Goal: Task Accomplishment & Management: Manage account settings

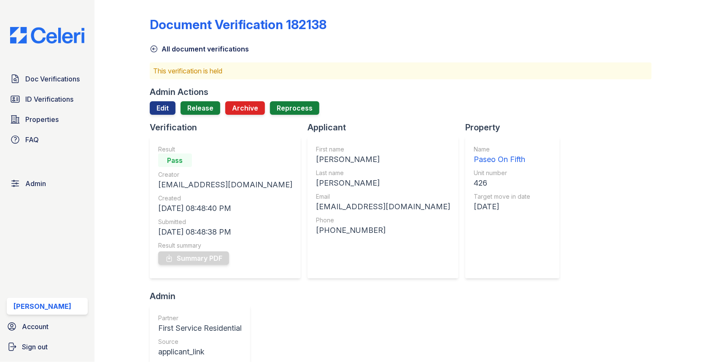
click at [211, 100] on div "Admin Actions Edit Release Archive Reprocess" at bounding box center [401, 103] width 502 height 35
click at [205, 108] on link "Release" at bounding box center [200, 107] width 40 height 13
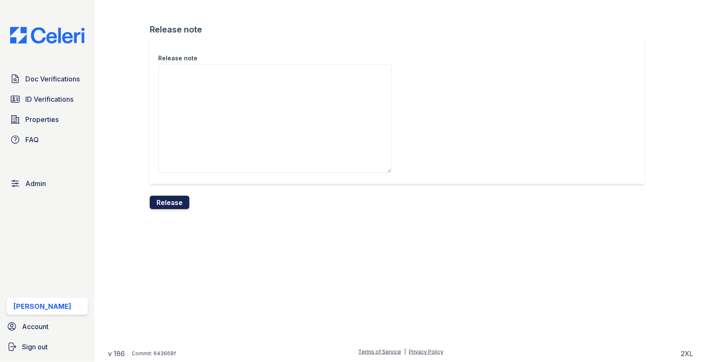
click at [177, 196] on button "Release" at bounding box center [170, 202] width 40 height 13
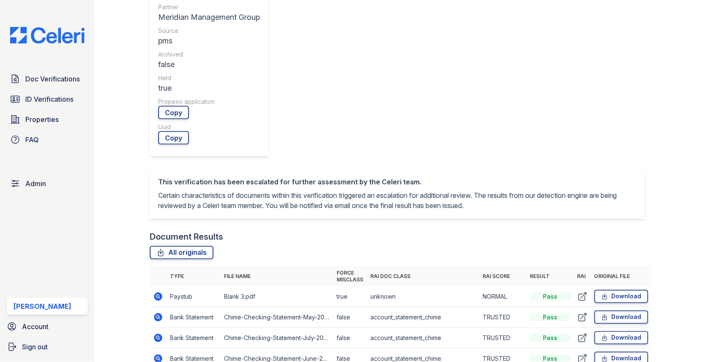
scroll to position [350, 0]
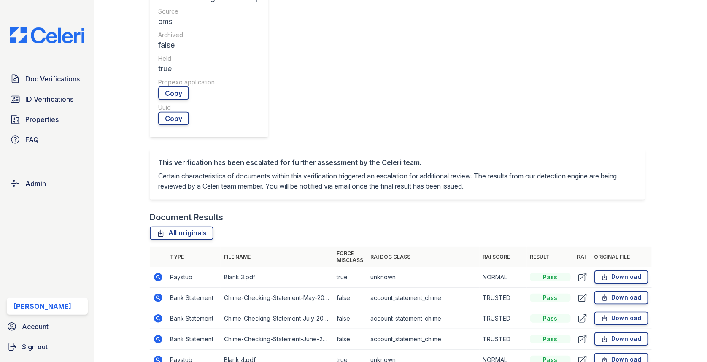
click at [159, 273] on icon at bounding box center [158, 277] width 8 height 8
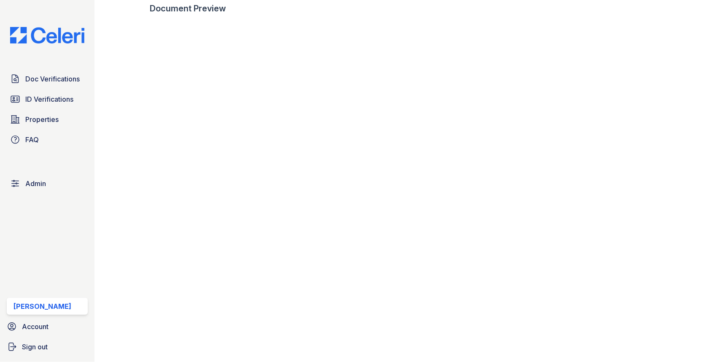
scroll to position [468, 0]
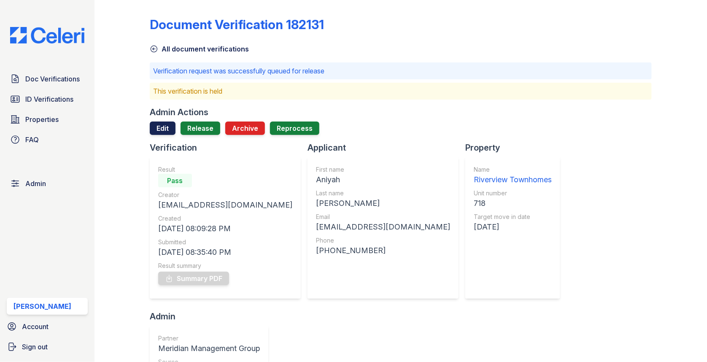
click at [165, 129] on link "Edit" at bounding box center [163, 127] width 26 height 13
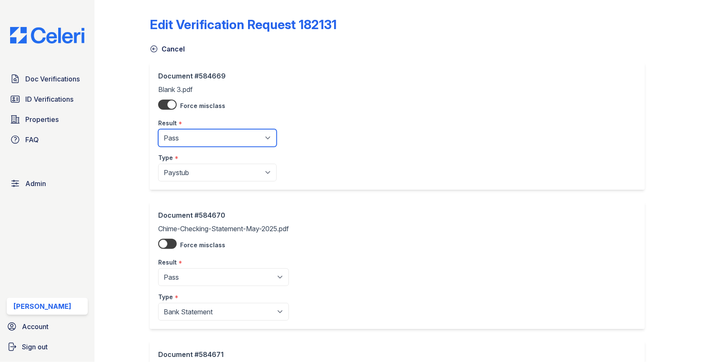
click at [190, 136] on select "Pending Sent Started Processing Pass Fail Caution Error N/A" at bounding box center [217, 138] width 118 height 18
select select "caution"
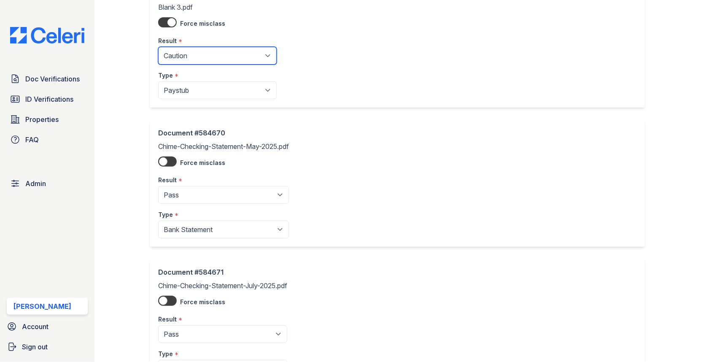
scroll to position [435, 0]
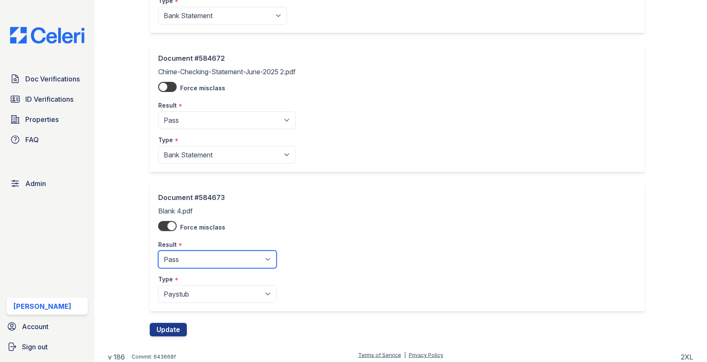
click at [203, 256] on select "Pending Sent Started Processing Pass Fail Caution Error N/A" at bounding box center [217, 259] width 118 height 18
select select "caution"
click at [176, 326] on button "Update" at bounding box center [168, 329] width 37 height 13
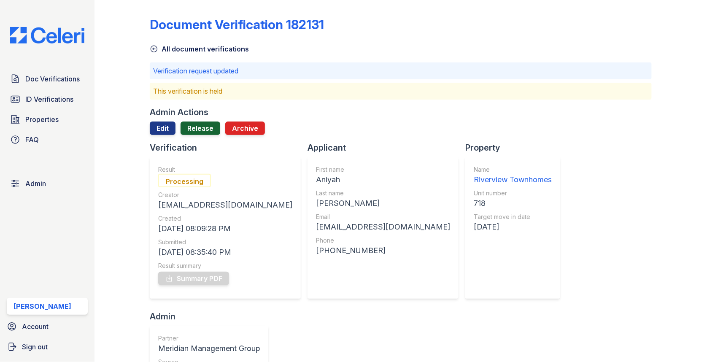
click at [205, 130] on link "Release" at bounding box center [200, 127] width 40 height 13
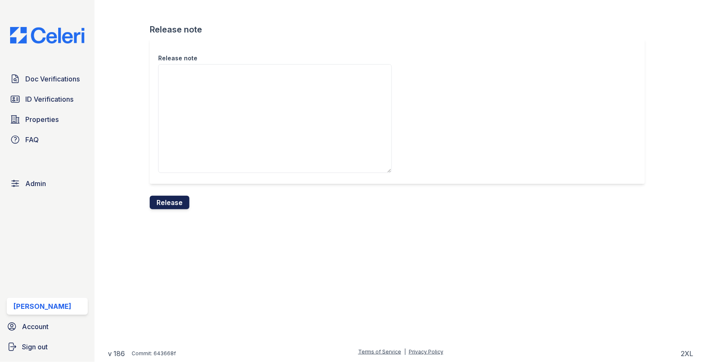
click at [175, 200] on button "Release" at bounding box center [170, 202] width 40 height 13
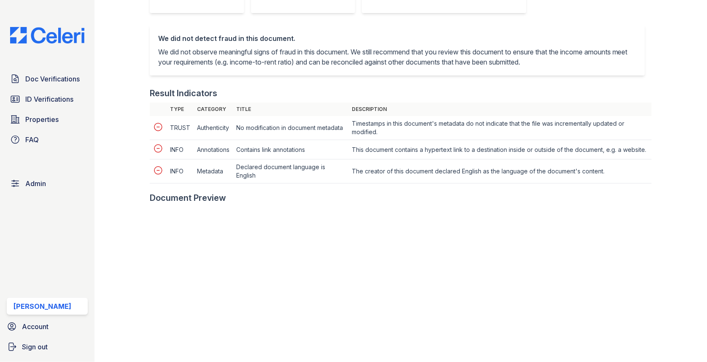
scroll to position [414, 0]
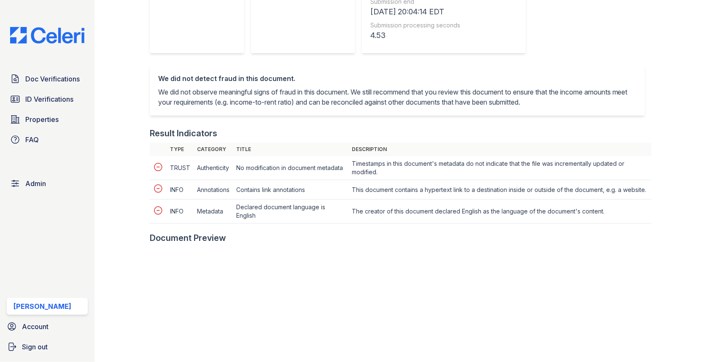
scroll to position [331, 0]
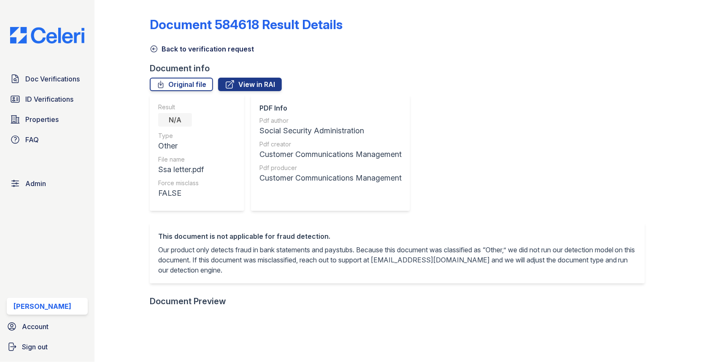
click at [188, 46] on link "Back to verification request" at bounding box center [202, 49] width 104 height 10
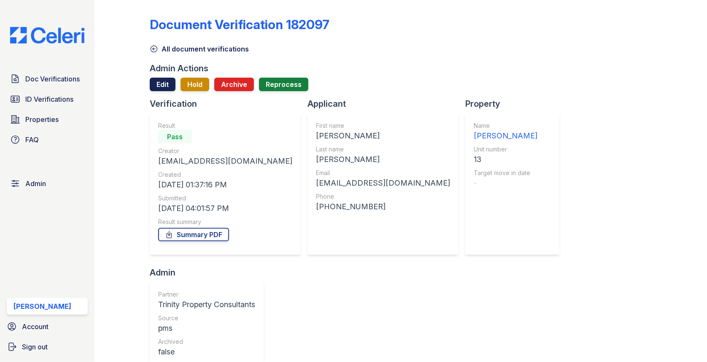
click at [164, 82] on link "Edit" at bounding box center [163, 84] width 26 height 13
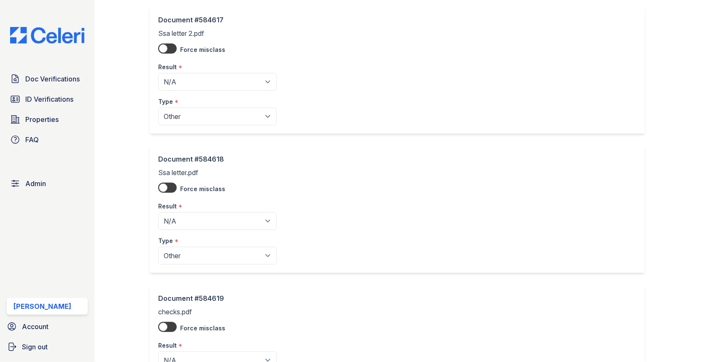
scroll to position [446, 0]
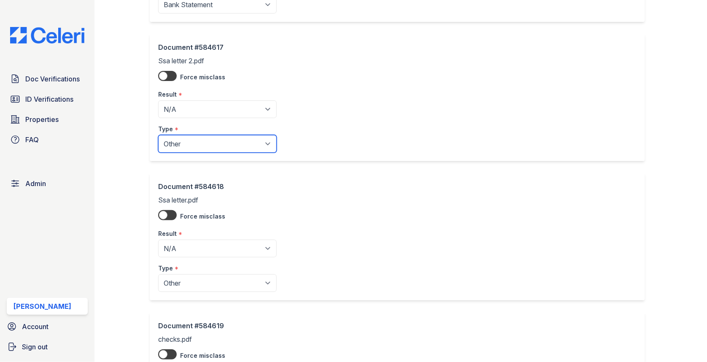
click at [218, 143] on select "Paystub Bank Statement Offer Letter Tax Documents Benefit Award Letter Investme…" at bounding box center [217, 144] width 118 height 18
select select "benefit_award_letter"
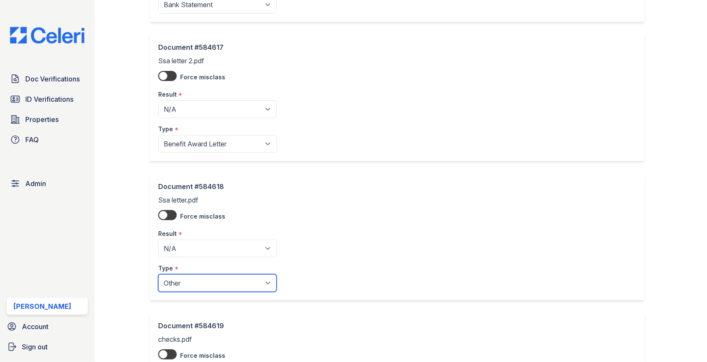
click at [217, 280] on select "Paystub Bank Statement Offer Letter Tax Documents Benefit Award Letter Investme…" at bounding box center [217, 283] width 118 height 18
select select "benefit_award_letter"
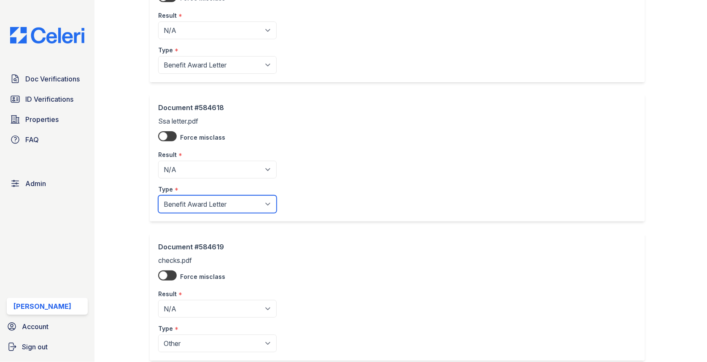
scroll to position [573, 0]
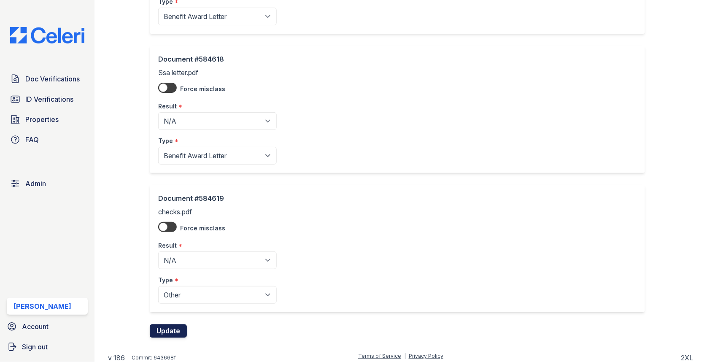
click at [173, 330] on button "Update" at bounding box center [168, 330] width 37 height 13
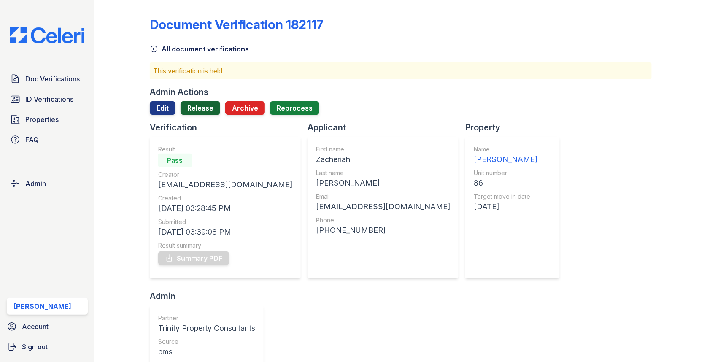
click at [202, 105] on link "Release" at bounding box center [200, 107] width 40 height 13
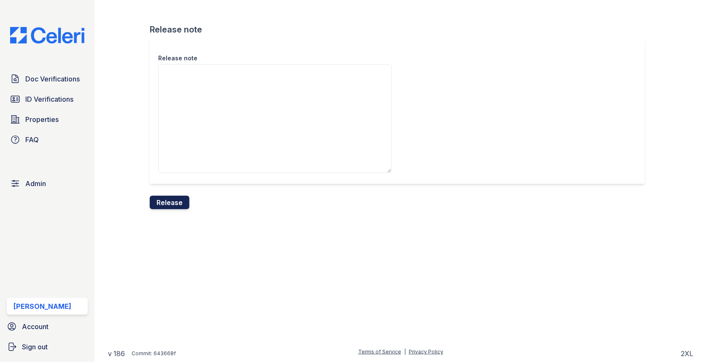
click at [172, 200] on button "Release" at bounding box center [170, 202] width 40 height 13
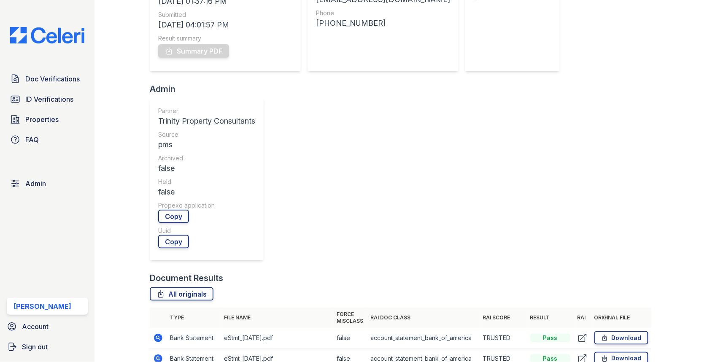
scroll to position [242, 0]
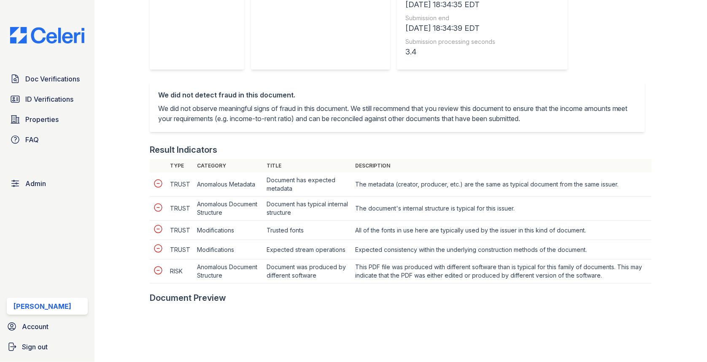
scroll to position [277, 0]
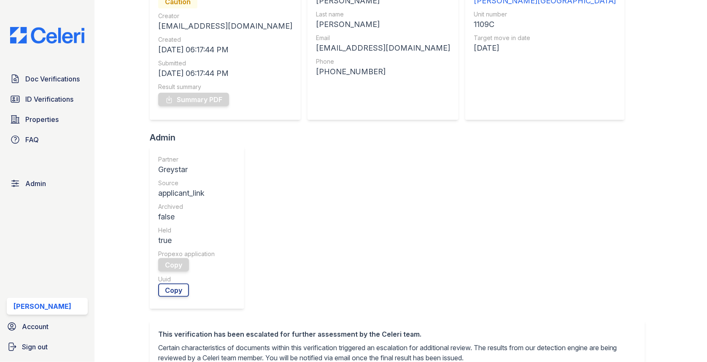
scroll to position [323, 0]
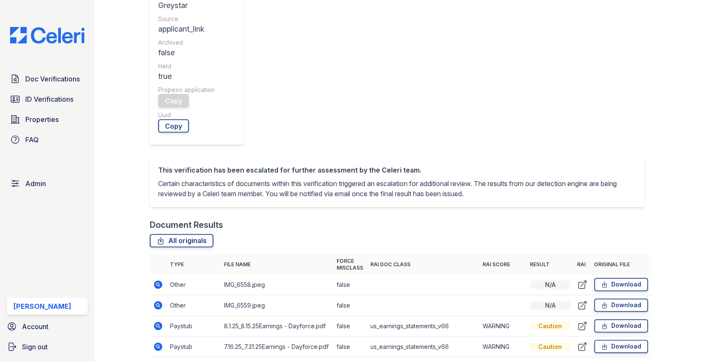
click at [159, 316] on td at bounding box center [158, 326] width 17 height 21
click at [158, 322] on icon at bounding box center [158, 326] width 8 height 8
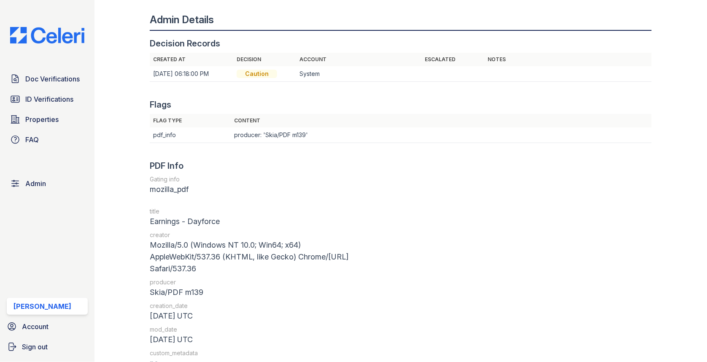
scroll to position [949, 0]
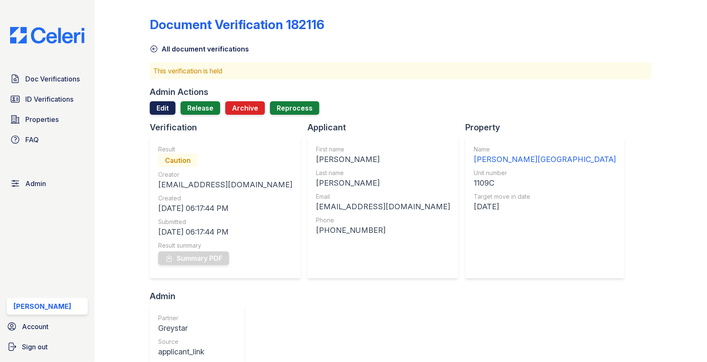
click at [165, 110] on link "Edit" at bounding box center [163, 107] width 26 height 13
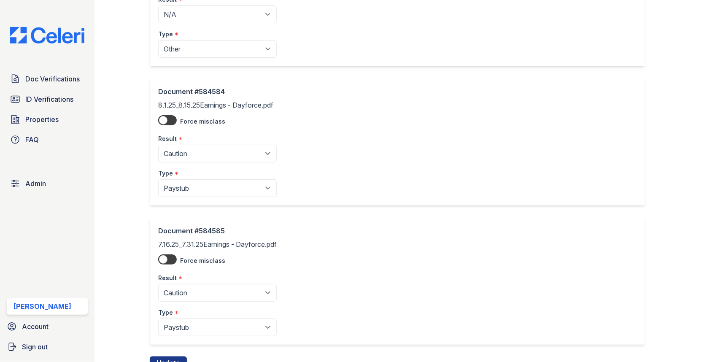
scroll to position [296, 0]
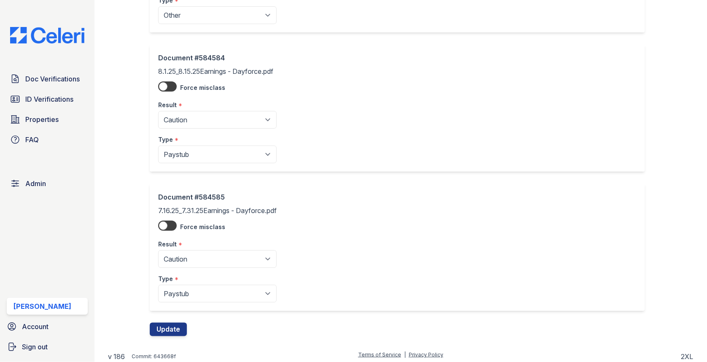
click at [211, 122] on select "Pending Sent Started Processing Pass Fail Caution Error N/A" at bounding box center [217, 120] width 118 height 18
select select "pass"
click at [202, 250] on select "Pending Sent Started Processing Pass Fail Caution Error N/A" at bounding box center [217, 259] width 118 height 18
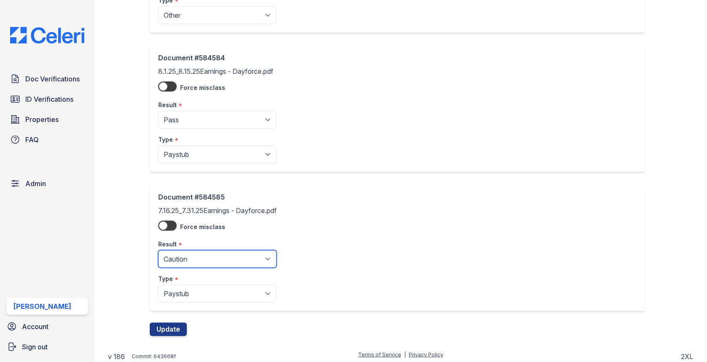
select select "pass"
click at [171, 329] on button "Update" at bounding box center [168, 329] width 37 height 13
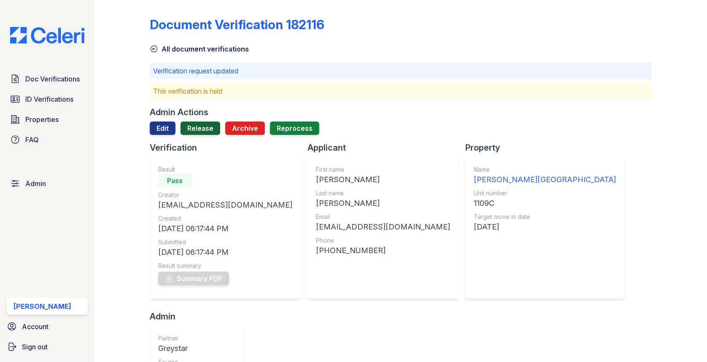
click at [209, 129] on link "Release" at bounding box center [200, 127] width 40 height 13
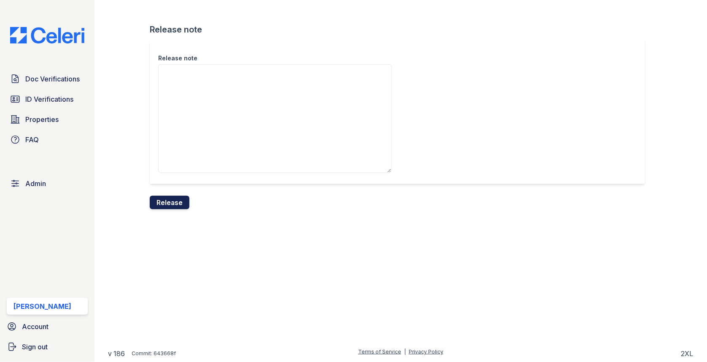
click at [173, 206] on button "Release" at bounding box center [170, 202] width 40 height 13
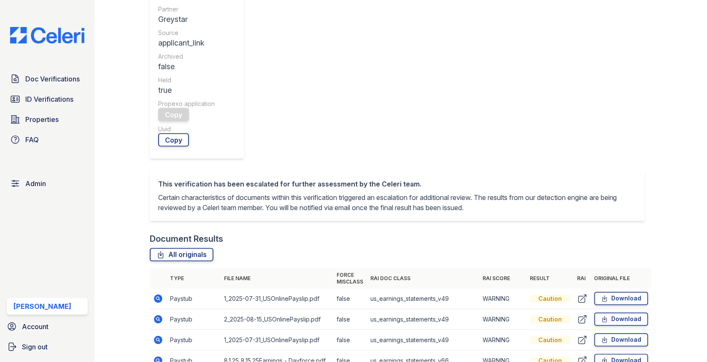
scroll to position [389, 0]
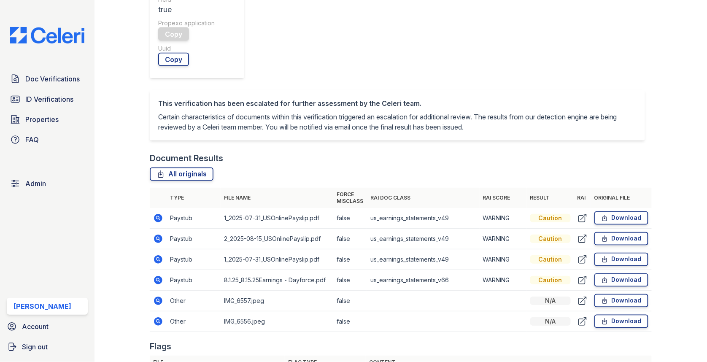
click at [157, 213] on icon at bounding box center [158, 218] width 10 height 10
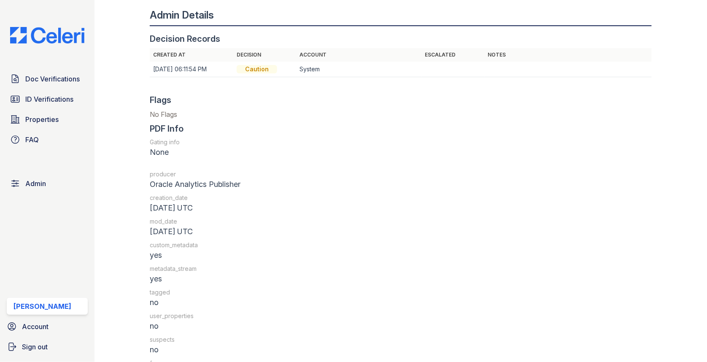
scroll to position [979, 0]
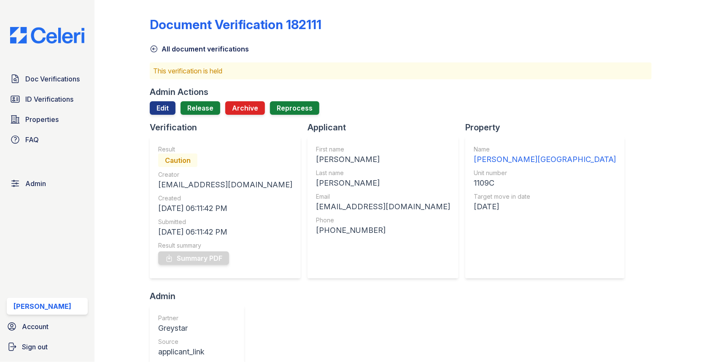
click at [178, 89] on div "Admin Actions" at bounding box center [179, 92] width 59 height 12
click at [167, 106] on link "Edit" at bounding box center [163, 107] width 26 height 13
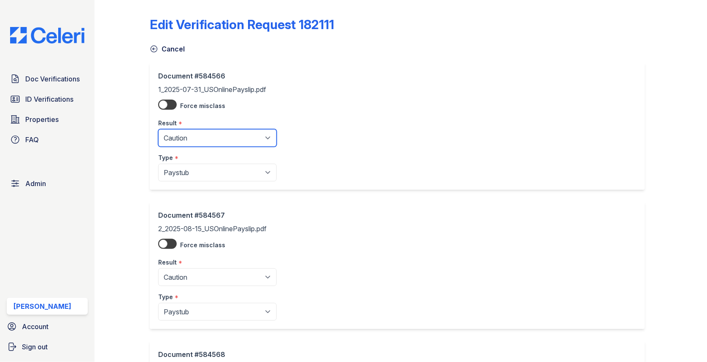
click at [183, 135] on select "Pending Sent Started Processing Pass Fail Caution Error N/A" at bounding box center [217, 138] width 118 height 18
select select "pass"
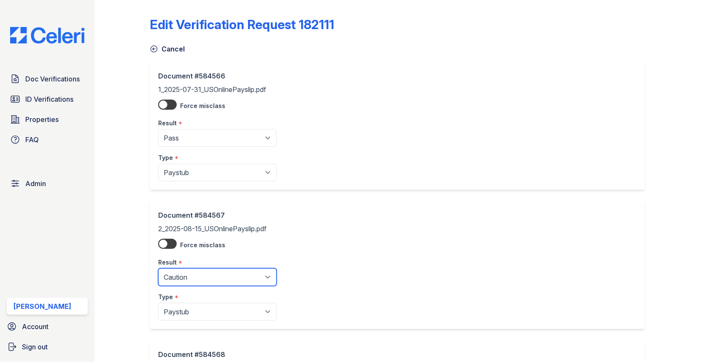
click at [192, 274] on select "Pending Sent Started Processing Pass Fail Caution Error N/A" at bounding box center [217, 277] width 118 height 18
select select "pass"
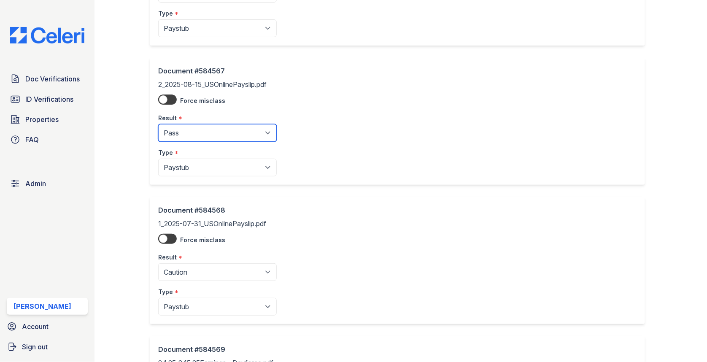
scroll to position [182, 0]
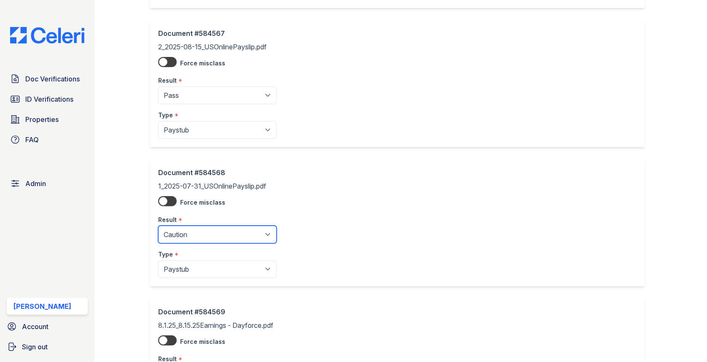
click at [194, 234] on select "Pending Sent Started Processing Pass Fail Caution Error N/A" at bounding box center [217, 235] width 118 height 18
select select "pass"
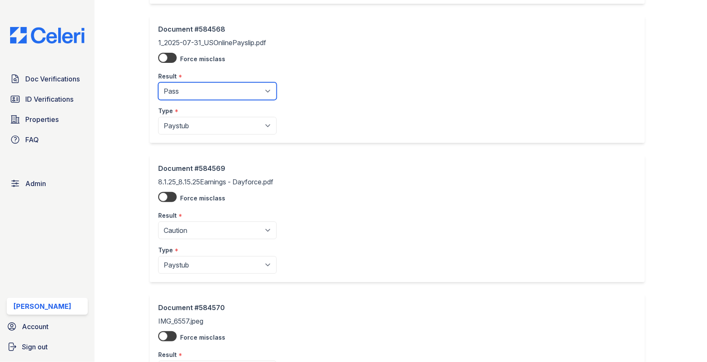
scroll to position [349, 0]
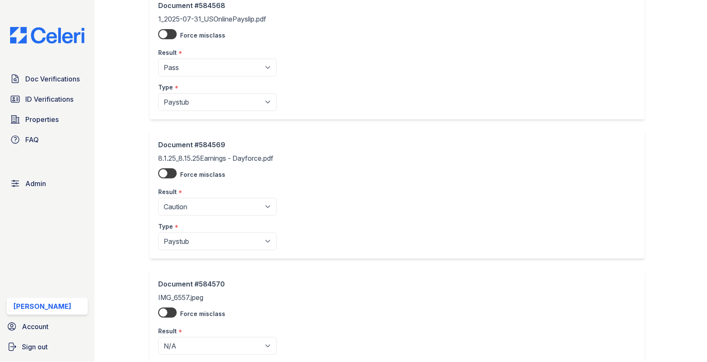
click at [203, 204] on select "Pending Sent Started Processing Pass Fail Caution Error N/A" at bounding box center [217, 207] width 118 height 18
click at [200, 198] on select "Pending Sent Started Processing Pass Fail Caution Error N/A" at bounding box center [217, 207] width 118 height 18
select select "pass"
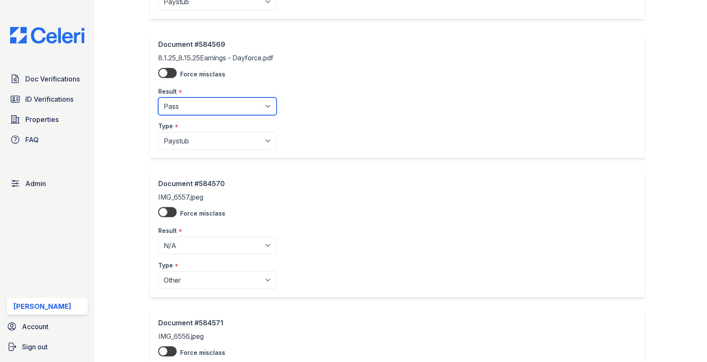
scroll to position [573, 0]
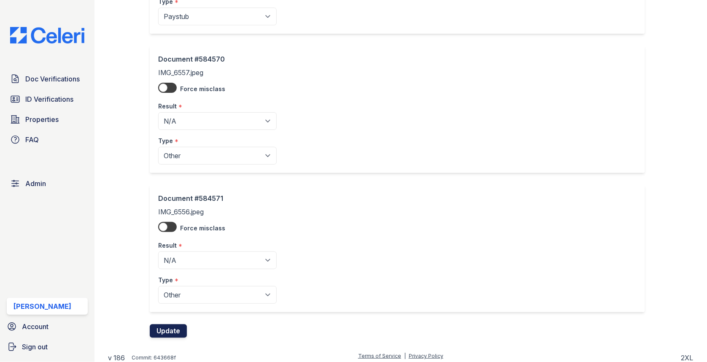
click at [169, 324] on button "Update" at bounding box center [168, 330] width 37 height 13
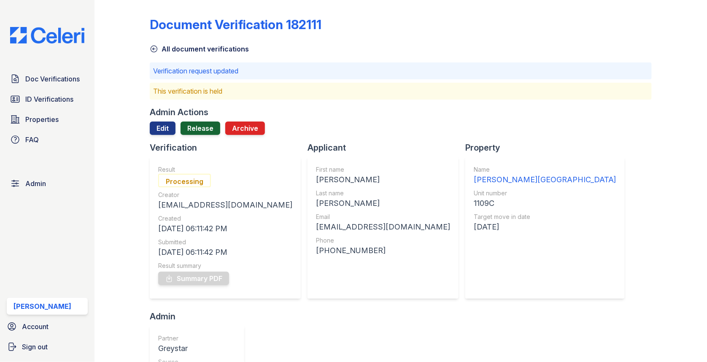
click at [193, 122] on link "Release" at bounding box center [200, 127] width 40 height 13
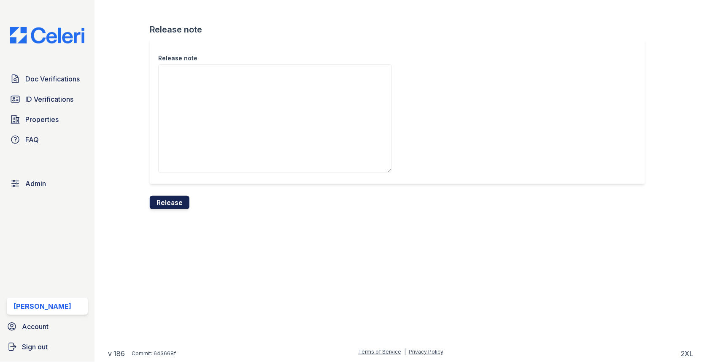
click at [173, 200] on button "Release" at bounding box center [170, 202] width 40 height 13
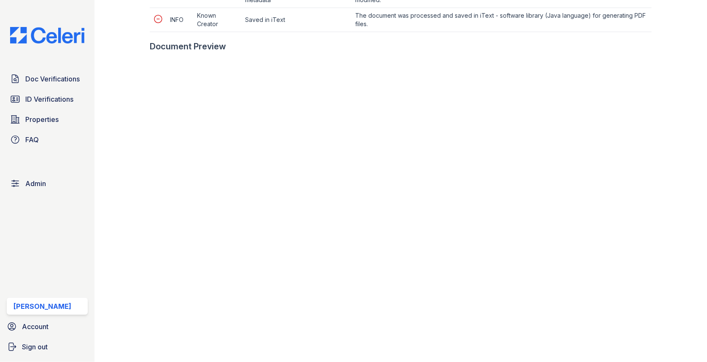
scroll to position [391, 0]
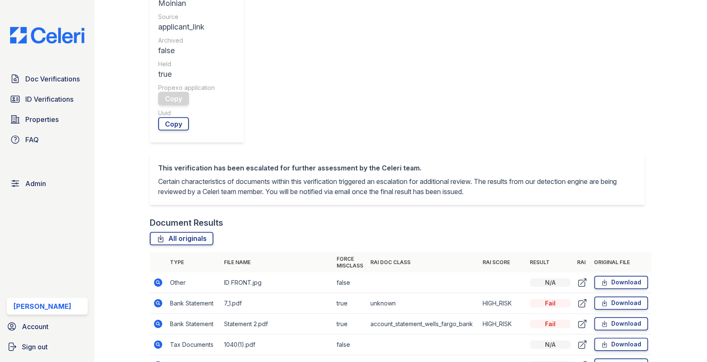
scroll to position [283, 0]
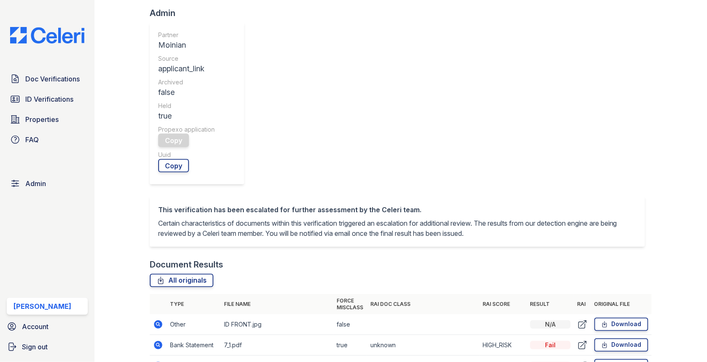
click at [160, 361] on icon at bounding box center [158, 366] width 10 height 10
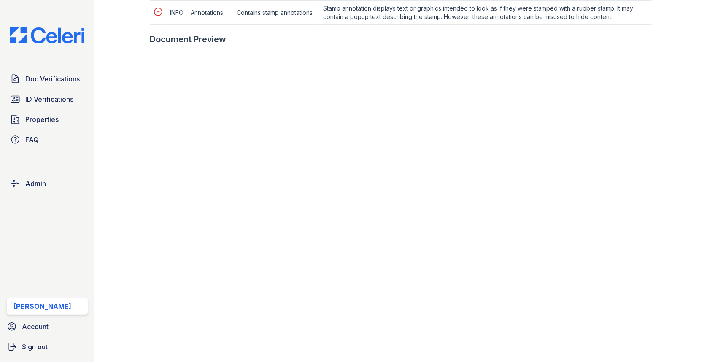
scroll to position [567, 0]
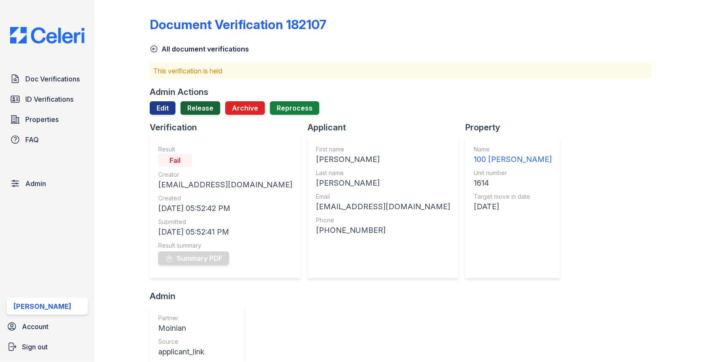
click at [202, 110] on link "Release" at bounding box center [200, 107] width 40 height 13
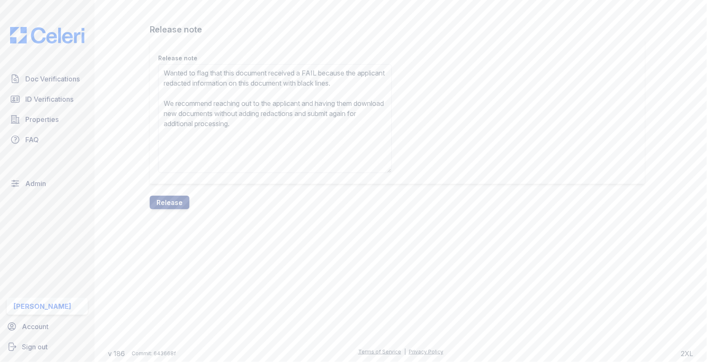
type textarea "Wanted to flag that this document received a FAIL because the applicant redacte…"
click at [183, 194] on div "Release note Wanted to flag that this document received a FAIL because the appl…" at bounding box center [401, 117] width 502 height 157
click at [180, 202] on button "Release" at bounding box center [170, 202] width 40 height 13
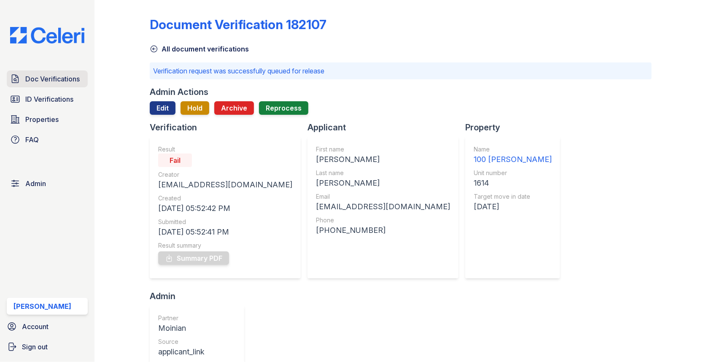
click at [83, 81] on link "Doc Verifications" at bounding box center [47, 78] width 81 height 17
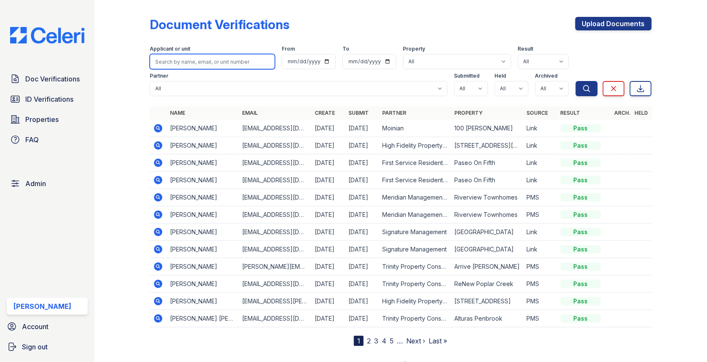
click at [215, 55] on input "search" at bounding box center [212, 61] width 125 height 15
paste input "Raffi"
type input "Raffi"
click at [576, 81] on button "Search" at bounding box center [587, 88] width 22 height 15
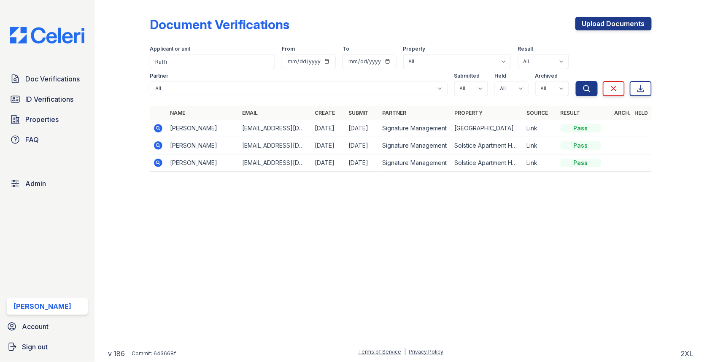
click at [161, 131] on icon at bounding box center [158, 128] width 10 height 10
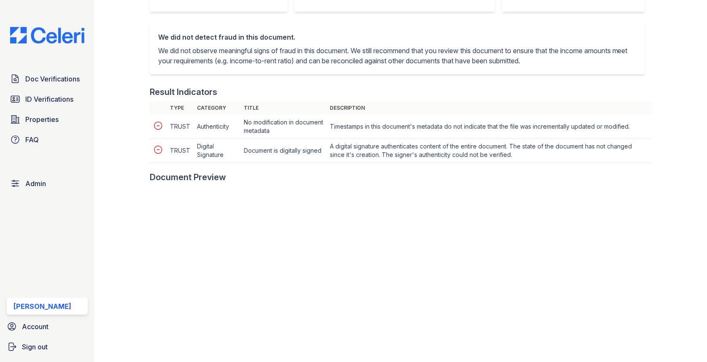
scroll to position [417, 0]
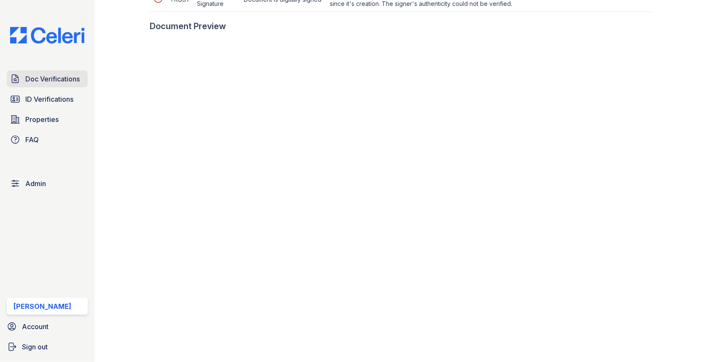
click at [65, 76] on span "Doc Verifications" at bounding box center [52, 79] width 54 height 10
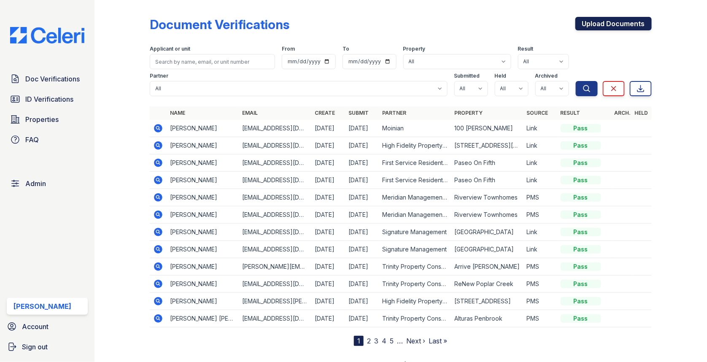
click at [597, 25] on link "Upload Documents" at bounding box center [613, 23] width 76 height 13
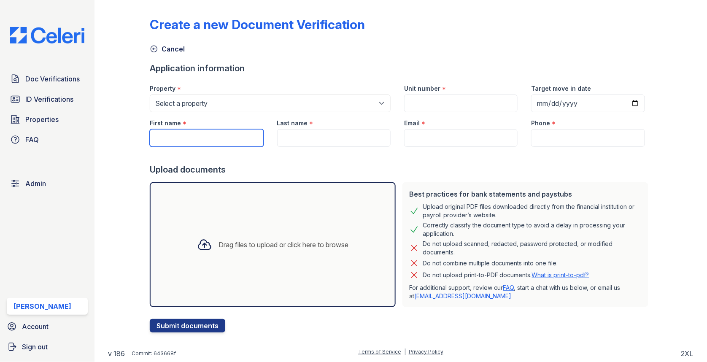
click at [183, 131] on input "First name" at bounding box center [206, 138] width 113 height 18
paste input "Pritam Patil"
click at [181, 137] on input "Pritam Patil" at bounding box center [206, 138] width 113 height 18
type input "Pritam"
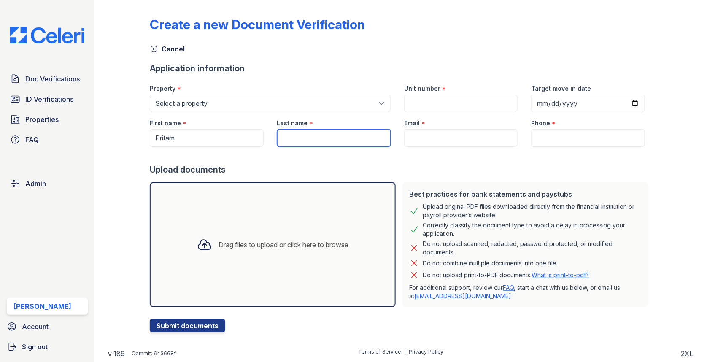
paste input "Patil"
type input "Patil"
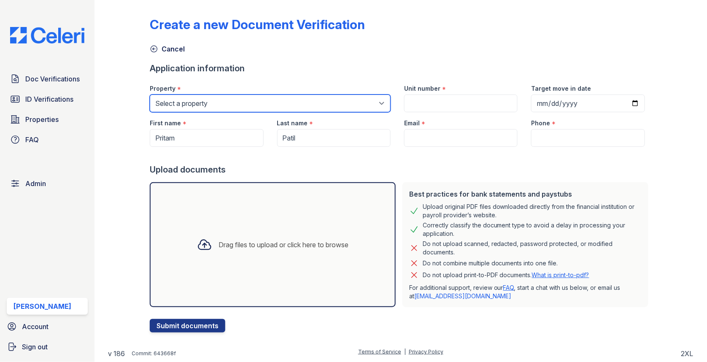
click at [204, 100] on select "Select a property 0000 Kinney Avenue 09 Cape Coral 10006 North Glowing Forge Co…" at bounding box center [270, 103] width 241 height 18
select select "1784"
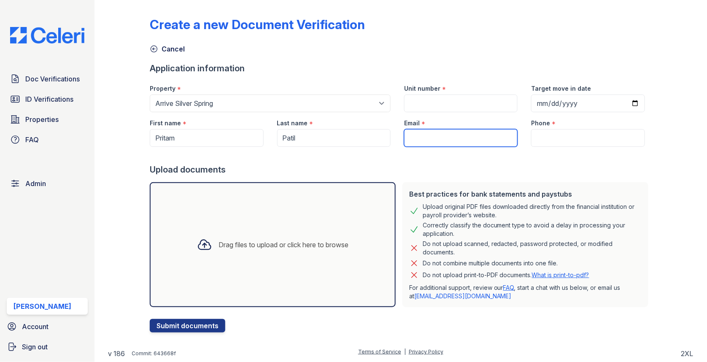
click at [426, 139] on input "Email" at bounding box center [460, 138] width 113 height 18
type input "pritampatil@gmail.com"
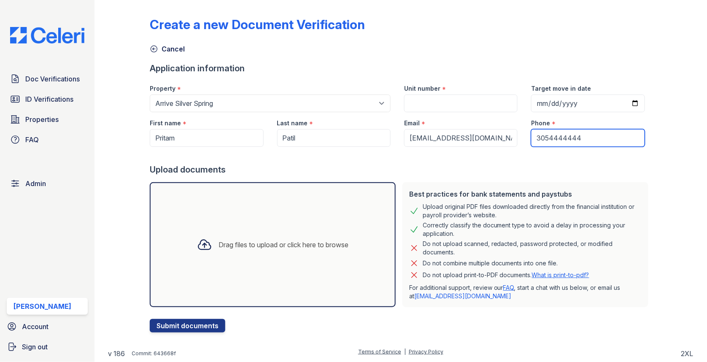
type input "3054444444"
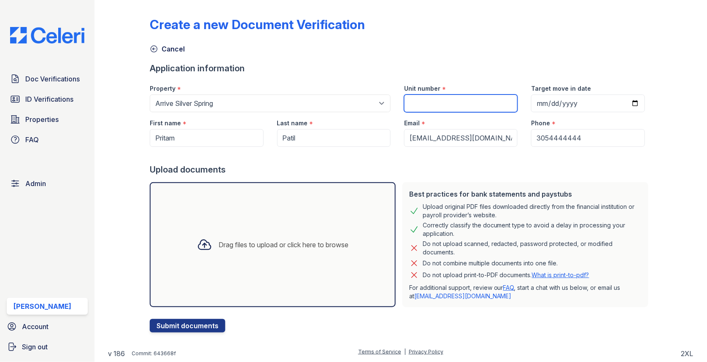
click at [441, 98] on input "Unit number" at bounding box center [460, 103] width 113 height 18
type input "1"
click at [308, 207] on div "Drag files to upload or click here to browse" at bounding box center [273, 244] width 246 height 125
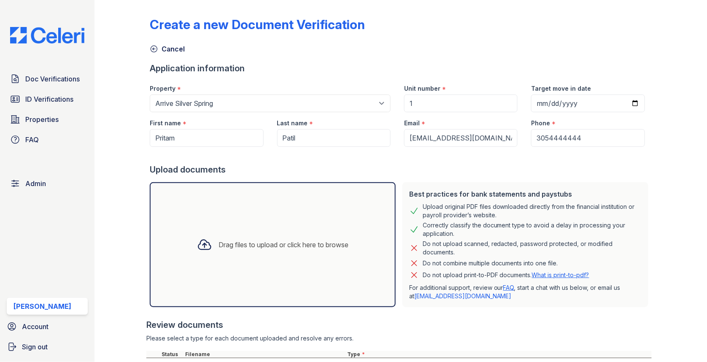
scroll to position [116, 0]
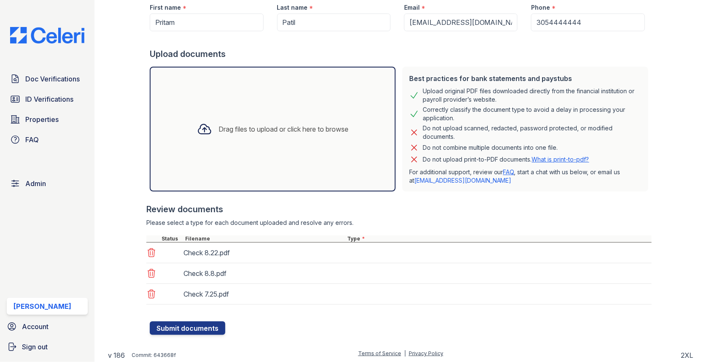
click at [365, 249] on div "Check 8.22.pdf" at bounding box center [398, 252] width 505 height 21
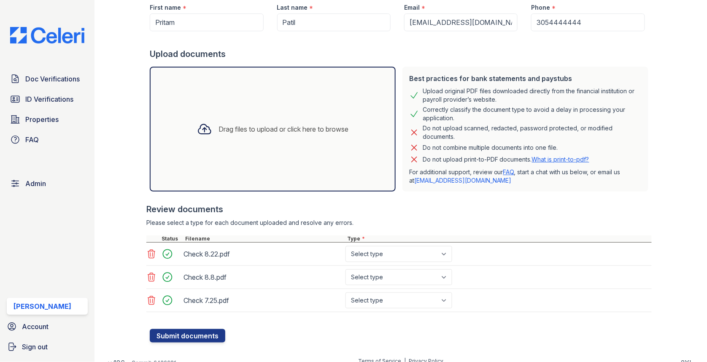
select select "paystub"
drag, startPoint x: 365, startPoint y: 249, endPoint x: 366, endPoint y: 274, distance: 24.9
click at [366, 274] on select "Select type Paystub Bank Statement Offer Letter Tax Documents Benefit Award Let…" at bounding box center [398, 277] width 107 height 16
select select "paystub"
click at [366, 295] on select "Select type Paystub Bank Statement Offer Letter Tax Documents Benefit Award Let…" at bounding box center [398, 300] width 107 height 16
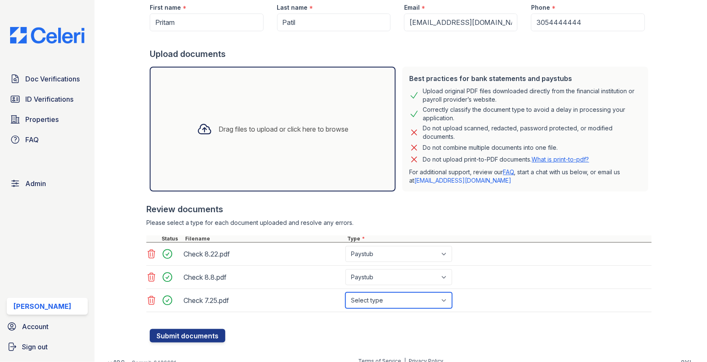
select select "paystub"
click at [197, 329] on button "Submit documents" at bounding box center [187, 335] width 75 height 13
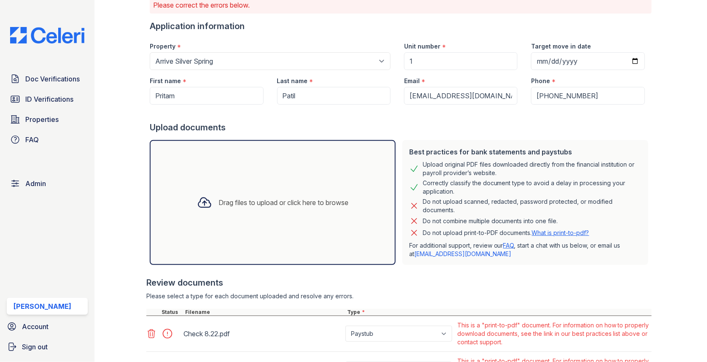
scroll to position [185, 0]
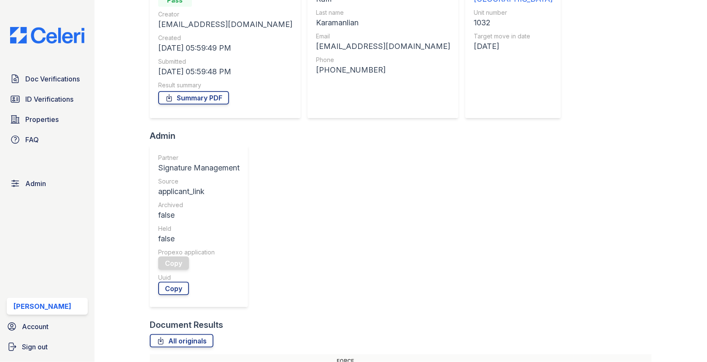
scroll to position [187, 0]
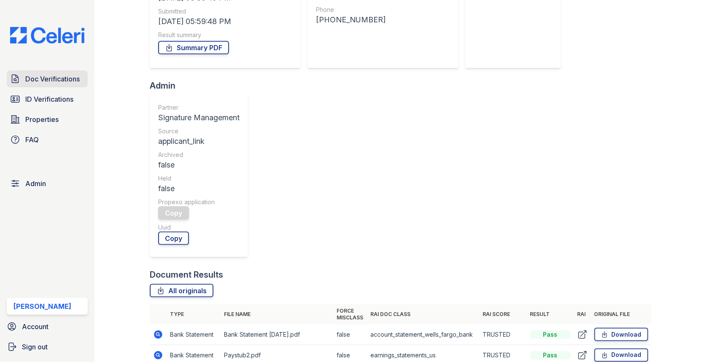
click at [75, 86] on link "Doc Verifications" at bounding box center [47, 78] width 81 height 17
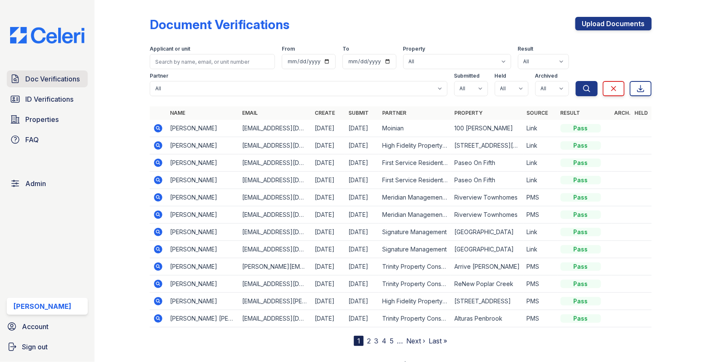
click at [57, 76] on span "Doc Verifications" at bounding box center [52, 79] width 54 height 10
click at [477, 90] on select "All true false" at bounding box center [471, 88] width 34 height 15
select select "true"
click at [513, 93] on select "All true false" at bounding box center [512, 88] width 34 height 15
select select "true"
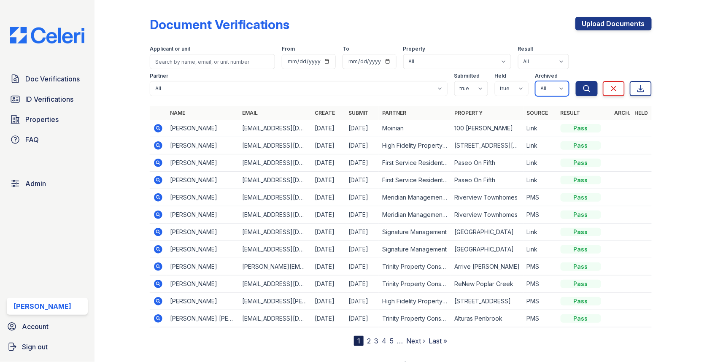
click at [548, 89] on select "All true false" at bounding box center [552, 88] width 34 height 15
select select "false"
click at [584, 88] on icon "submit" at bounding box center [586, 88] width 6 height 6
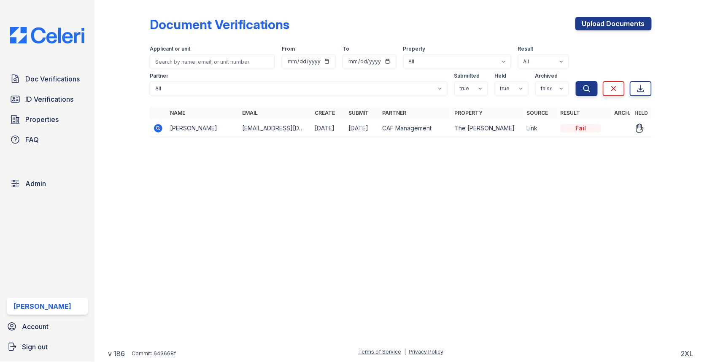
click at [159, 126] on icon at bounding box center [158, 128] width 10 height 10
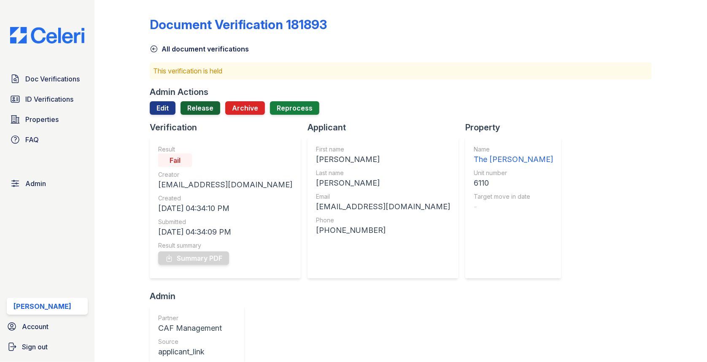
click at [196, 107] on link "Release" at bounding box center [200, 107] width 40 height 13
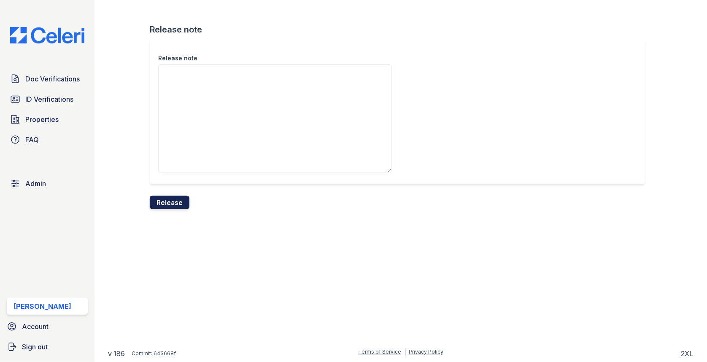
click at [178, 197] on button "Release" at bounding box center [170, 202] width 40 height 13
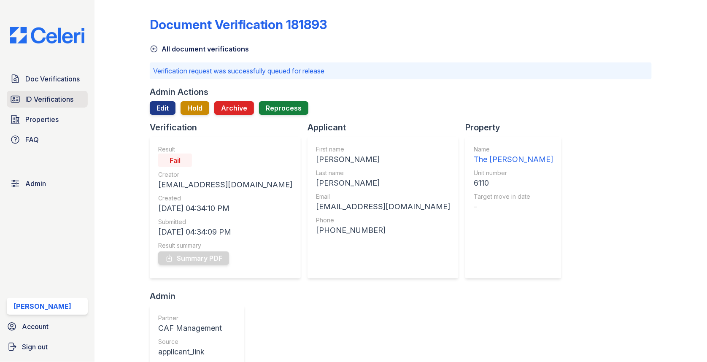
click at [51, 101] on span "ID Verifications" at bounding box center [49, 99] width 48 height 10
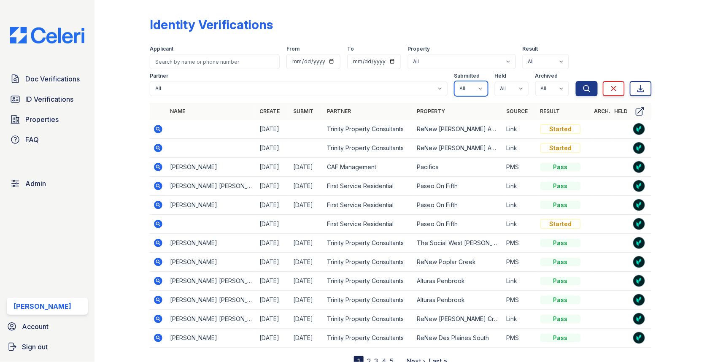
click at [473, 82] on select "All true false" at bounding box center [471, 88] width 34 height 15
select select "true"
click at [513, 89] on select "All true false" at bounding box center [512, 88] width 34 height 15
select select "true"
click at [546, 85] on select "All true false" at bounding box center [552, 88] width 34 height 15
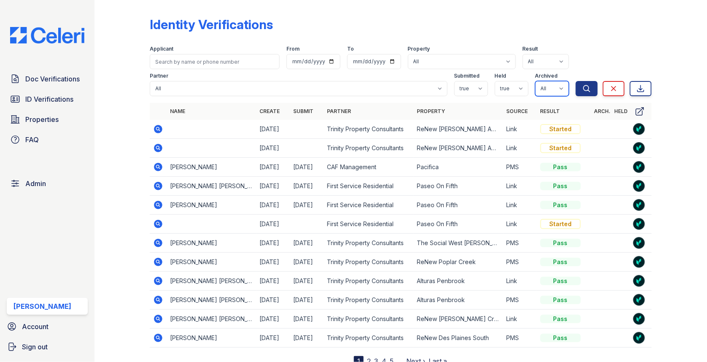
select select "false"
click at [582, 92] on button "Search" at bounding box center [587, 88] width 22 height 15
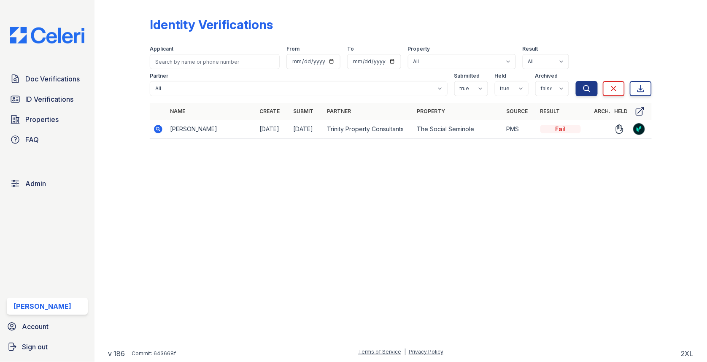
click at [159, 129] on icon at bounding box center [158, 129] width 10 height 10
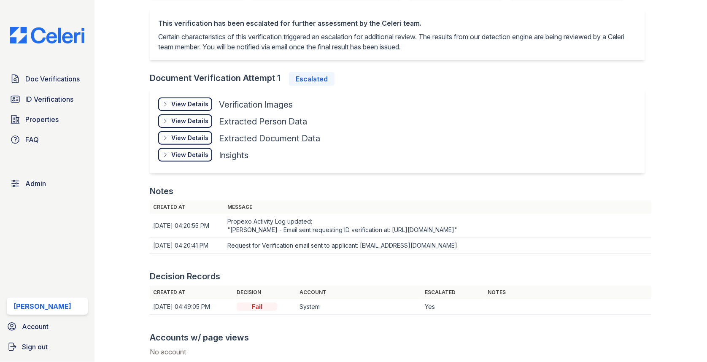
scroll to position [351, 0]
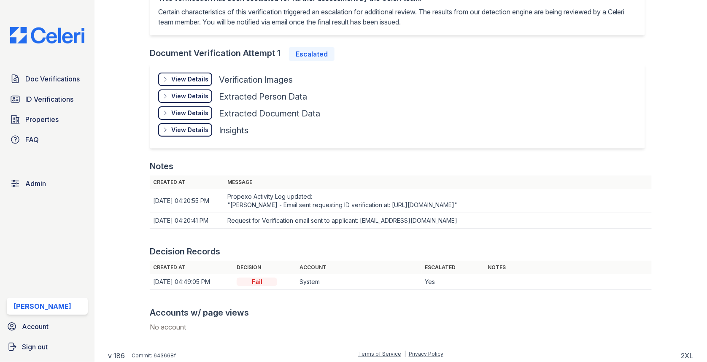
click at [196, 81] on div "View Details" at bounding box center [189, 79] width 37 height 8
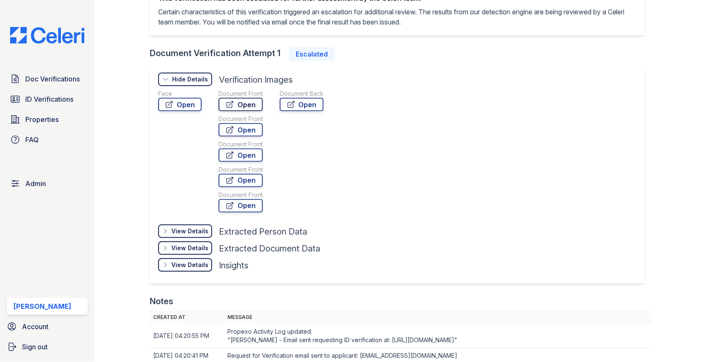
click at [241, 109] on link "Open" at bounding box center [240, 104] width 44 height 13
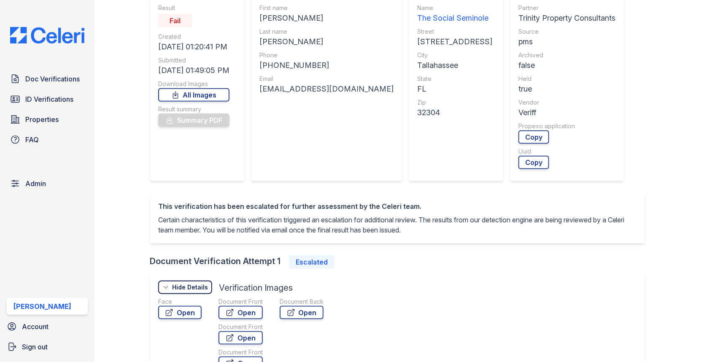
scroll to position [18, 0]
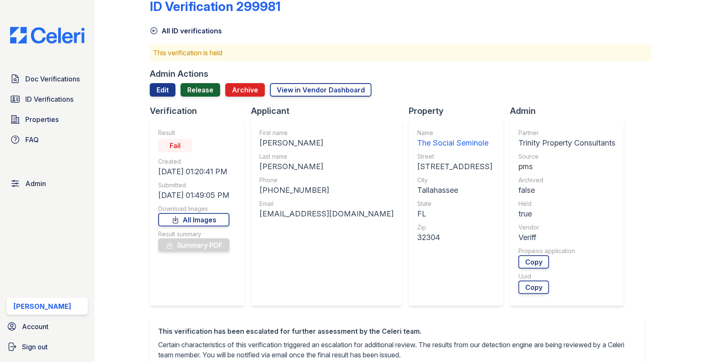
click at [209, 91] on link "Release" at bounding box center [200, 89] width 40 height 13
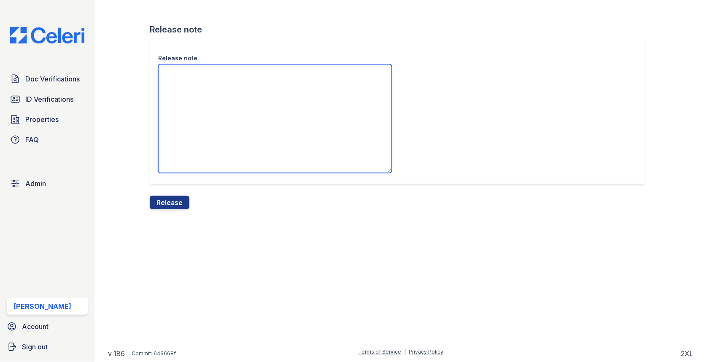
click at [207, 102] on textarea "Release note" at bounding box center [275, 118] width 234 height 109
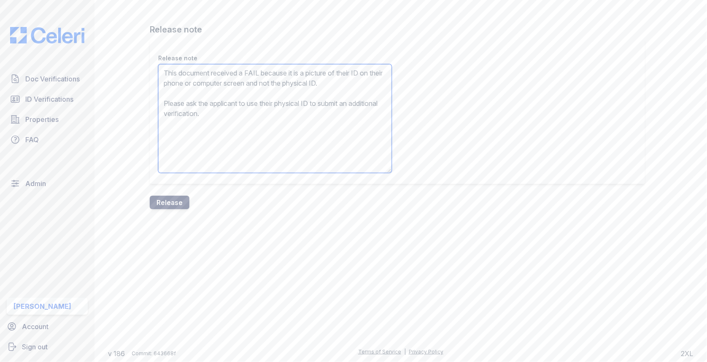
type textarea "This document received a FAIL because it is a picture of their ID on their phon…"
click at [169, 199] on button "Release" at bounding box center [170, 202] width 40 height 13
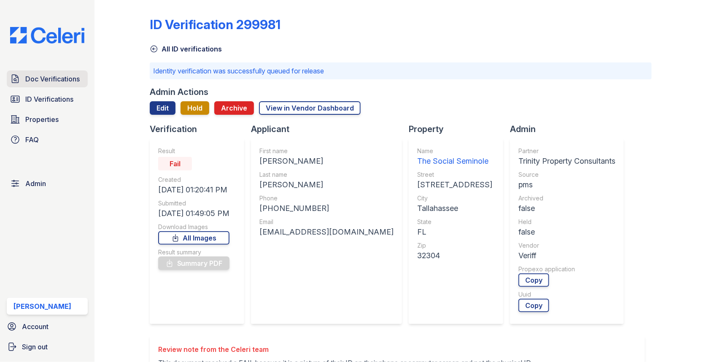
click at [45, 78] on span "Doc Verifications" at bounding box center [52, 79] width 54 height 10
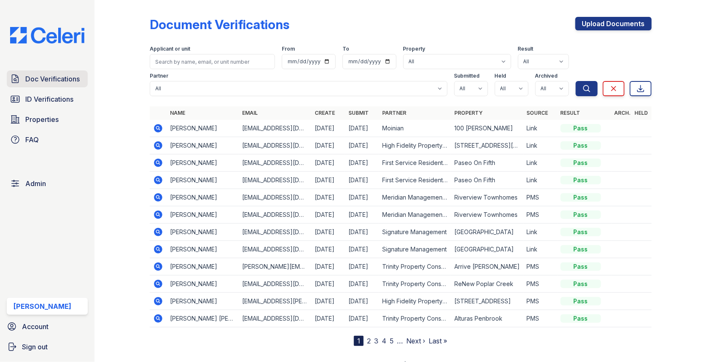
click at [60, 83] on span "Doc Verifications" at bounding box center [52, 79] width 54 height 10
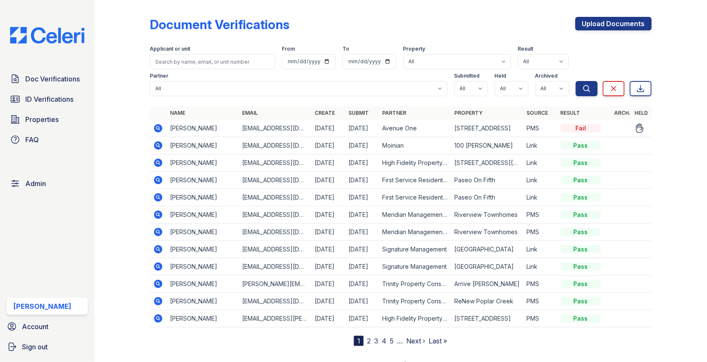
click at [157, 127] on icon at bounding box center [157, 128] width 2 height 2
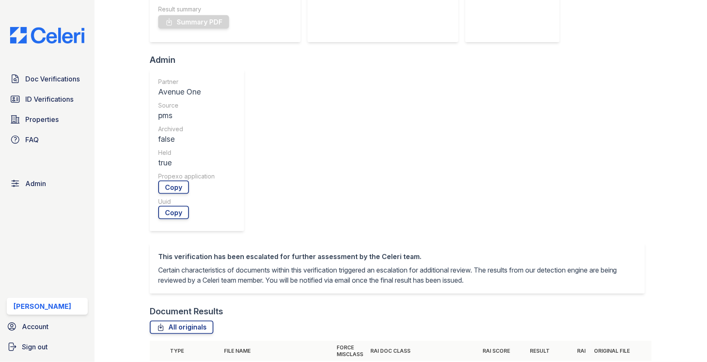
scroll to position [294, 0]
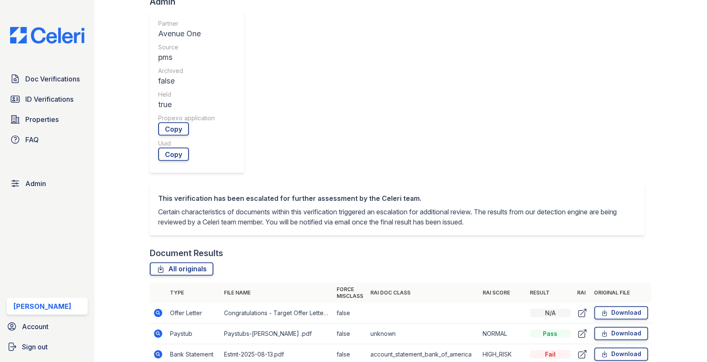
click at [155, 323] on td at bounding box center [158, 333] width 17 height 21
click at [155, 329] on icon at bounding box center [158, 333] width 8 height 8
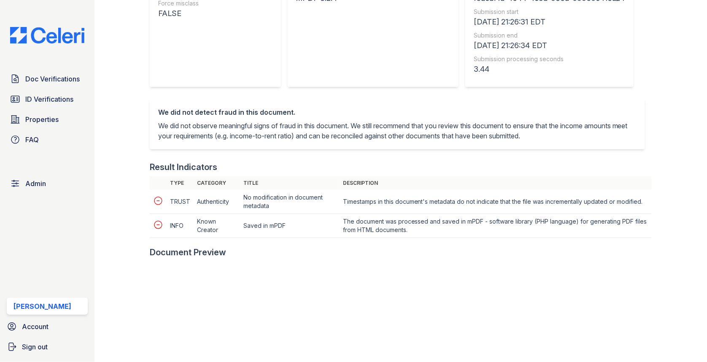
scroll to position [261, 0]
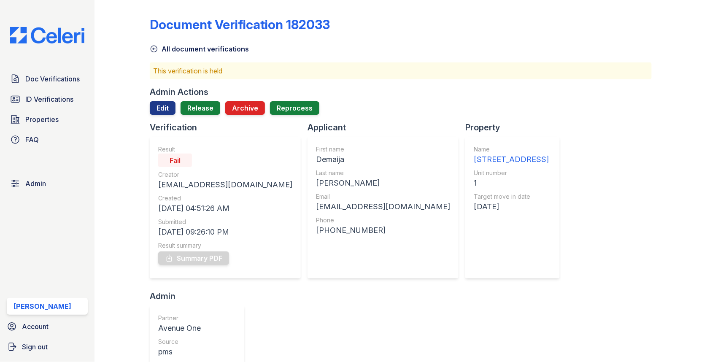
click at [165, 118] on div at bounding box center [401, 118] width 502 height 7
click at [165, 113] on link "Edit" at bounding box center [163, 107] width 26 height 13
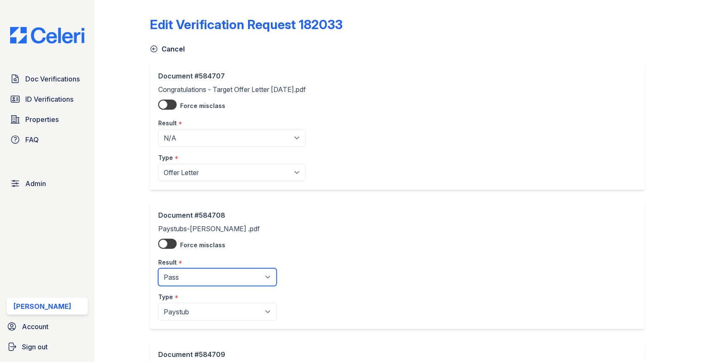
click at [187, 276] on select "Pending Sent Started Processing Pass Fail Caution Error N/A" at bounding box center [217, 277] width 118 height 18
select select "fail"
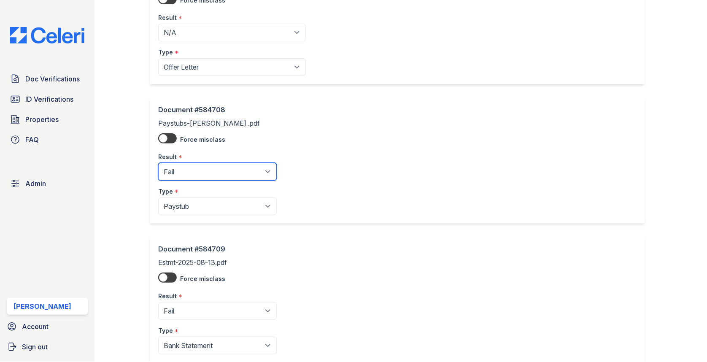
scroll to position [435, 0]
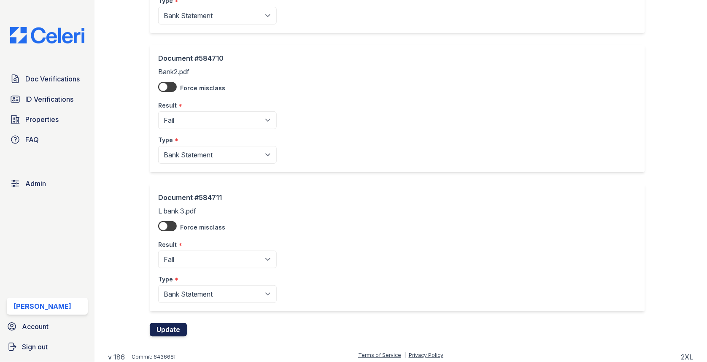
click at [175, 330] on button "Update" at bounding box center [168, 329] width 37 height 13
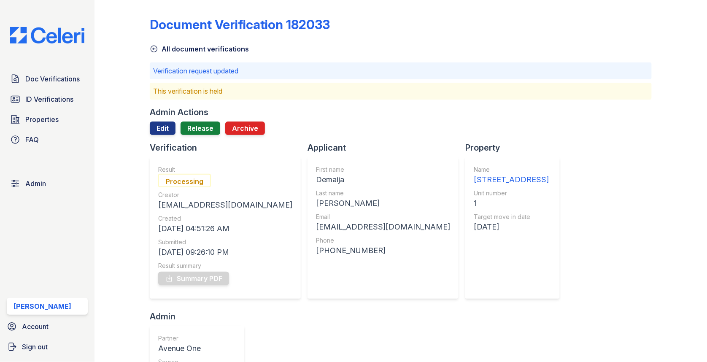
click at [198, 137] on div at bounding box center [401, 138] width 502 height 7
click at [198, 132] on link "Release" at bounding box center [200, 127] width 40 height 13
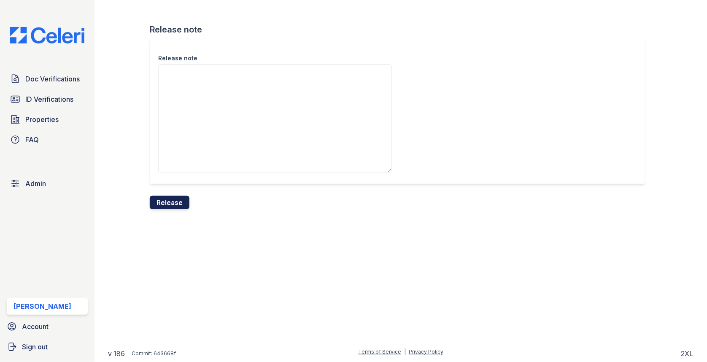
click at [174, 198] on button "Release" at bounding box center [170, 202] width 40 height 13
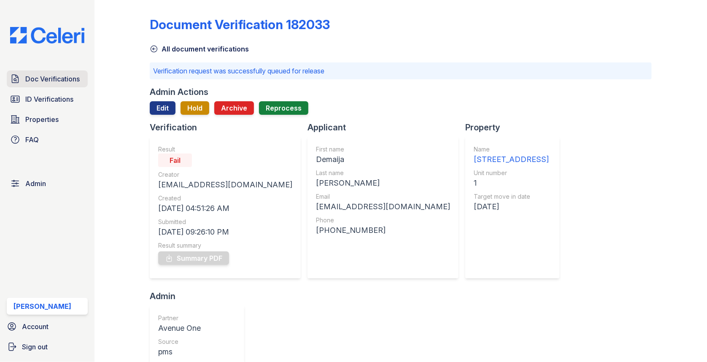
click at [77, 73] on link "Doc Verifications" at bounding box center [47, 78] width 81 height 17
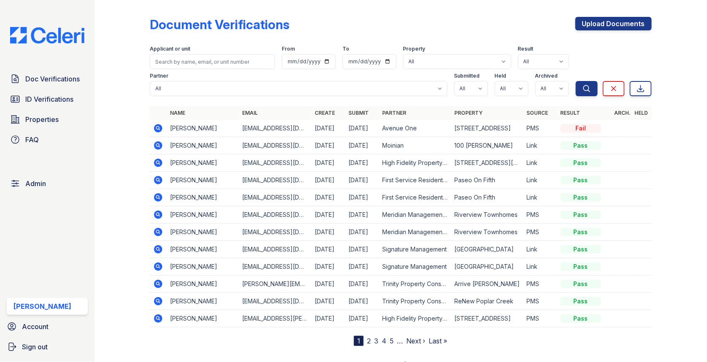
click at [598, 15] on div "Document Verifications Upload Documents Filter Applicant or unit From To Proper…" at bounding box center [401, 174] width 502 height 342
click at [597, 22] on link "Upload Documents" at bounding box center [613, 23] width 76 height 13
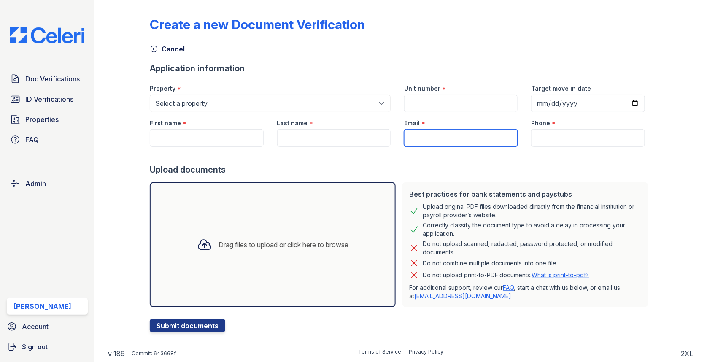
click at [430, 134] on input "Email" at bounding box center [460, 138] width 113 height 18
paste input "[EMAIL_ADDRESS][DOMAIN_NAME]"
type input "[EMAIL_ADDRESS][DOMAIN_NAME]"
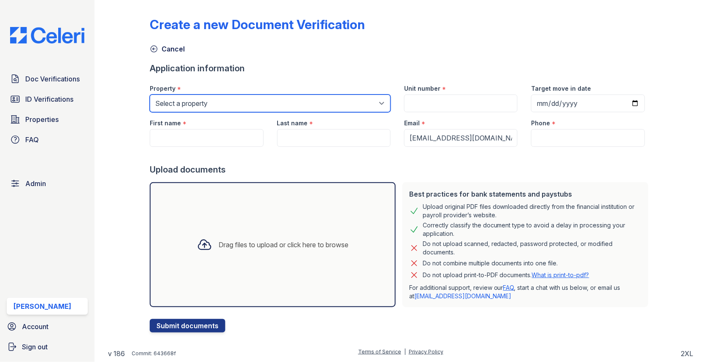
click at [310, 99] on select "Select a property 0000 Kinney Avenue 09 Cape Coral 10006 North Glowing Forge Co…" at bounding box center [270, 103] width 241 height 18
select select "1784"
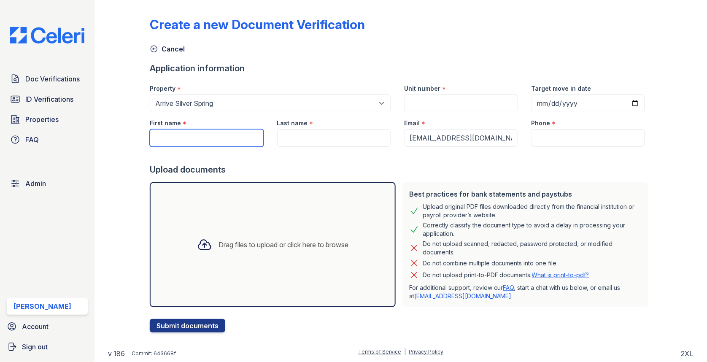
click at [250, 137] on input "First name" at bounding box center [206, 138] width 113 height 18
paste input "[PERSON_NAME]"
click at [174, 132] on input "[PERSON_NAME]" at bounding box center [206, 138] width 113 height 18
click at [181, 132] on input "[PERSON_NAME]" at bounding box center [206, 138] width 113 height 18
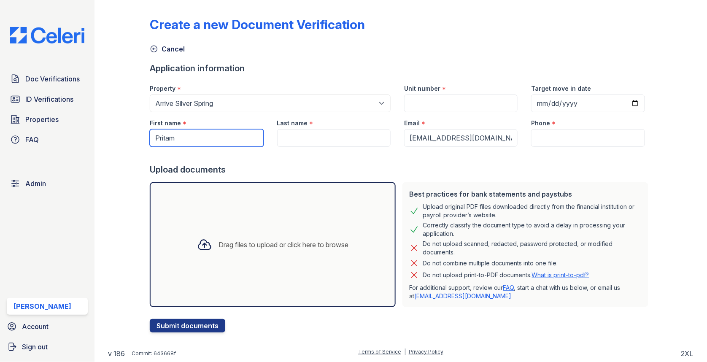
type input "Pritam"
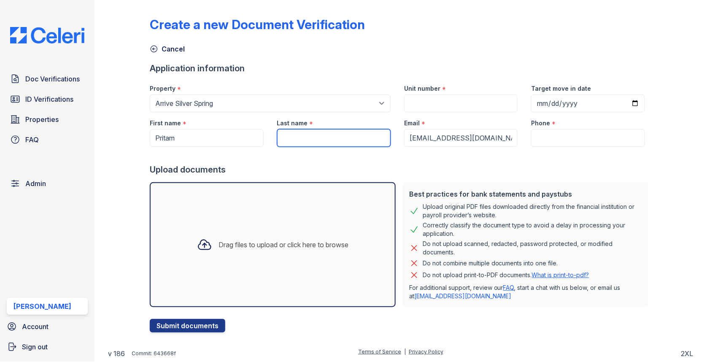
paste input "Patil"
type input "Patil"
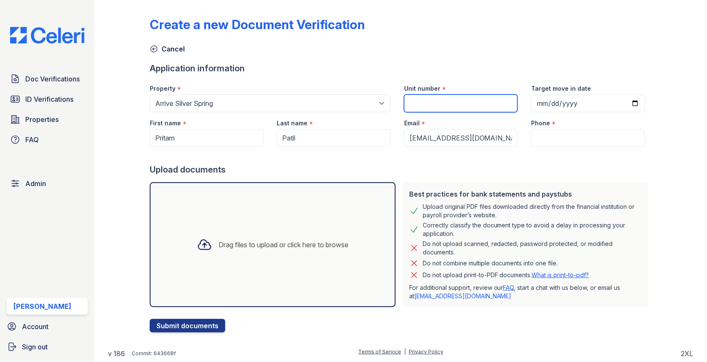
click at [406, 99] on input "Unit number" at bounding box center [460, 103] width 113 height 18
type input "1"
click at [588, 145] on input "Phone" at bounding box center [587, 138] width 113 height 18
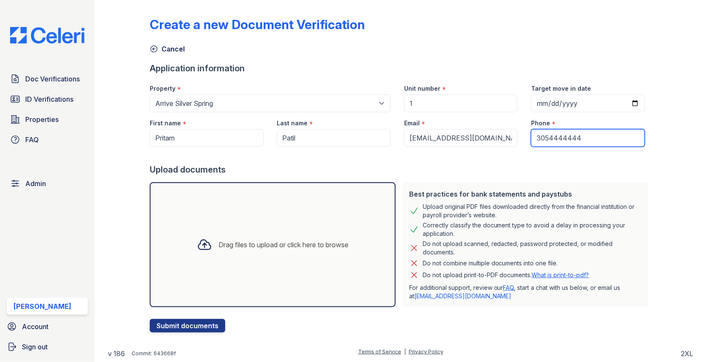
type input "3054444444"
click at [287, 221] on div "Drag files to upload or click here to browse" at bounding box center [273, 244] width 246 height 125
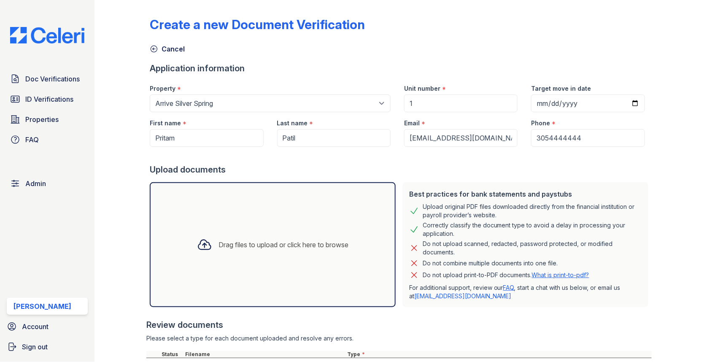
scroll to position [177, 0]
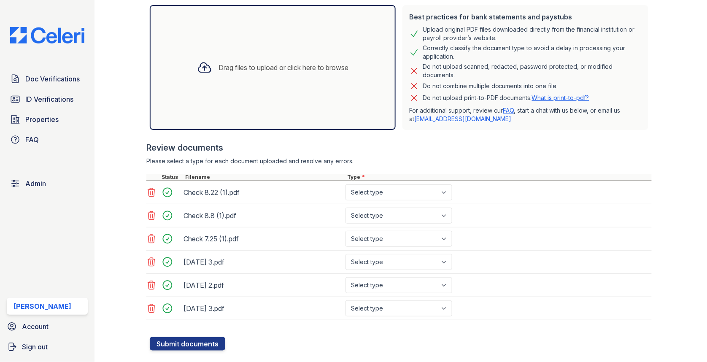
click at [374, 182] on div "Check 8.22 (1).pdf Select type Paystub Bank Statement Offer Letter Tax Document…" at bounding box center [398, 192] width 505 height 23
click at [370, 191] on select "Select type Paystub Bank Statement Offer Letter Tax Documents Benefit Award Let…" at bounding box center [398, 192] width 107 height 16
select select "other"
click at [366, 216] on select "Select type Paystub Bank Statement Offer Letter Tax Documents Benefit Award Let…" at bounding box center [398, 215] width 107 height 16
select select "other"
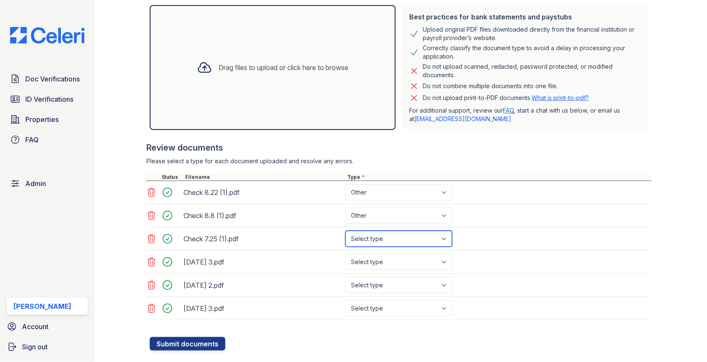
click at [376, 238] on select "Select type Paystub Bank Statement Offer Letter Tax Documents Benefit Award Let…" at bounding box center [398, 239] width 107 height 16
select select "other"
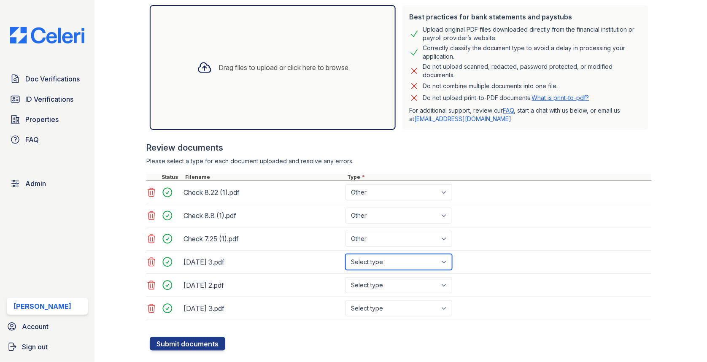
click at [379, 263] on select "Select type Paystub Bank Statement Offer Letter Tax Documents Benefit Award Let…" at bounding box center [398, 262] width 107 height 16
select select "bank_statement"
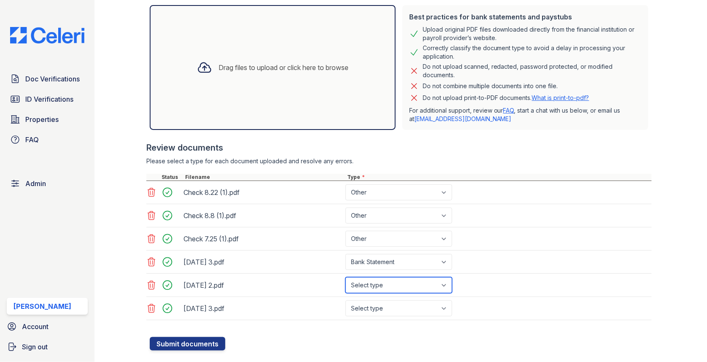
click at [384, 278] on select "Select type Paystub Bank Statement Offer Letter Tax Documents Benefit Award Let…" at bounding box center [398, 285] width 107 height 16
select select "bank_statement"
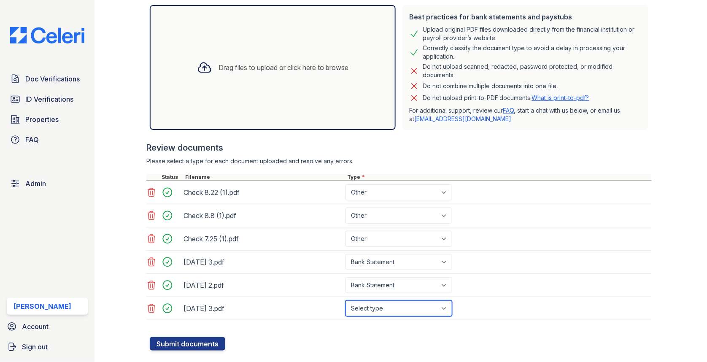
click at [382, 302] on select "Select type Paystub Bank Statement Offer Letter Tax Documents Benefit Award Let…" at bounding box center [398, 308] width 107 height 16
select select "bank_statement"
click at [183, 341] on button "Submit documents" at bounding box center [187, 343] width 75 height 13
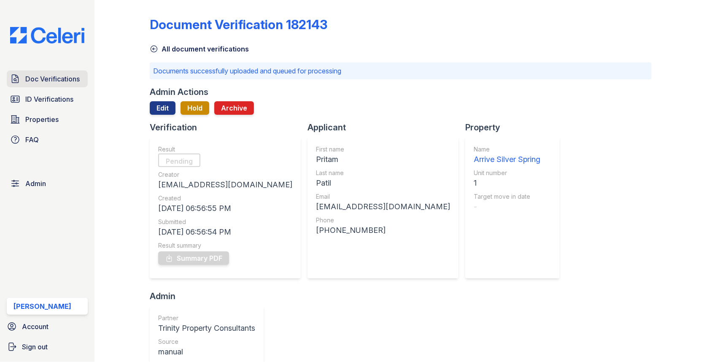
click at [64, 74] on span "Doc Verifications" at bounding box center [52, 79] width 54 height 10
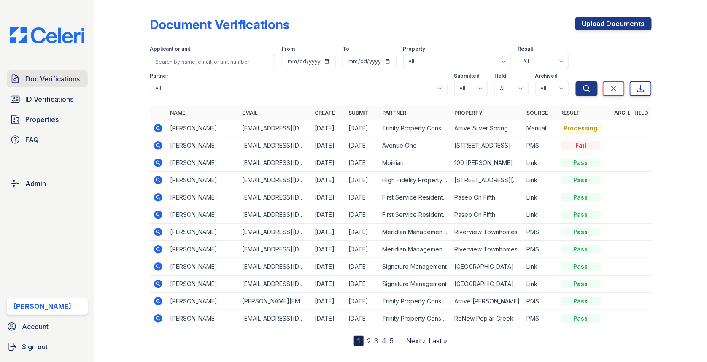
click at [60, 74] on span "Doc Verifications" at bounding box center [52, 79] width 54 height 10
click at [157, 131] on icon at bounding box center [158, 128] width 8 height 8
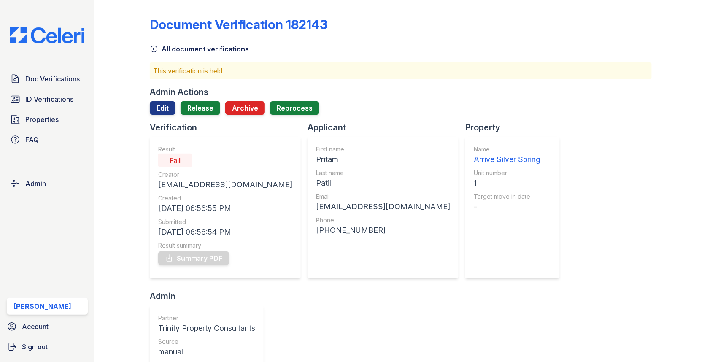
scroll to position [312, 0]
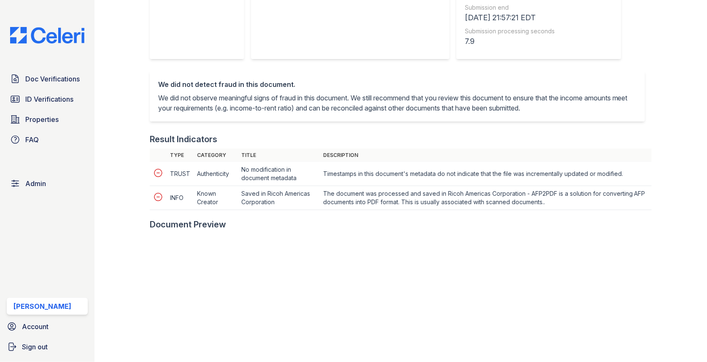
scroll to position [280, 0]
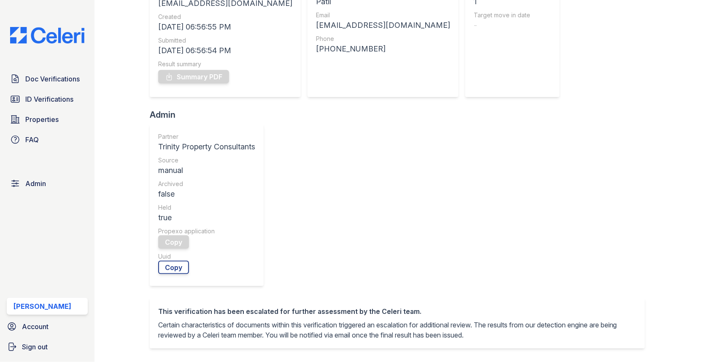
scroll to position [247, 0]
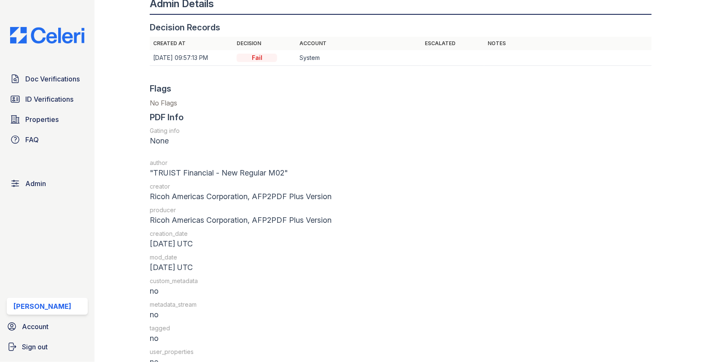
scroll to position [979, 0]
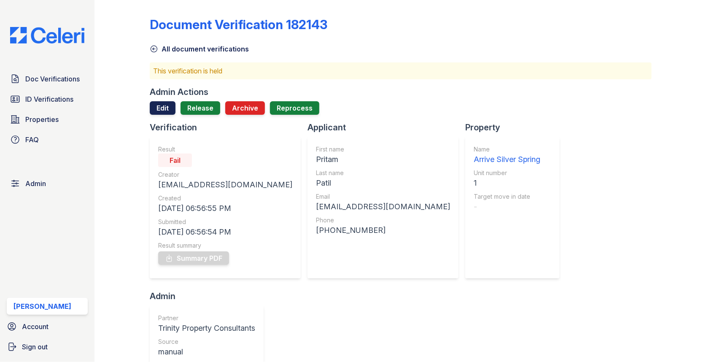
click at [162, 104] on link "Edit" at bounding box center [163, 107] width 26 height 13
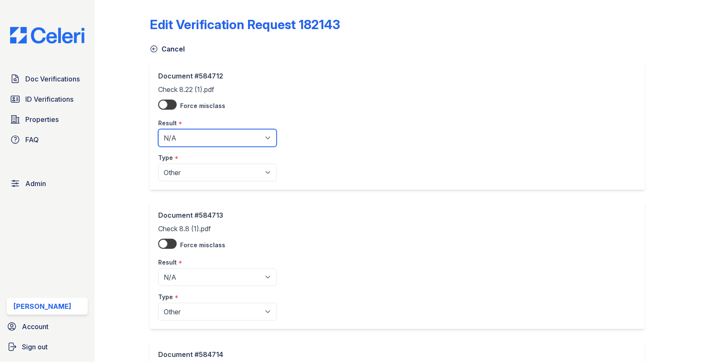
click at [187, 141] on select "Pending Sent Started Processing Pass Fail Caution Error N/A" at bounding box center [217, 138] width 118 height 18
select select "caution"
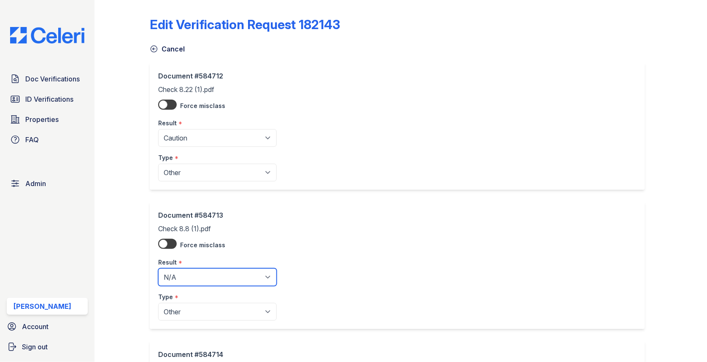
click at [196, 277] on select "Pending Sent Started Processing Pass Fail Caution Error N/A" at bounding box center [217, 277] width 118 height 18
select select "caution"
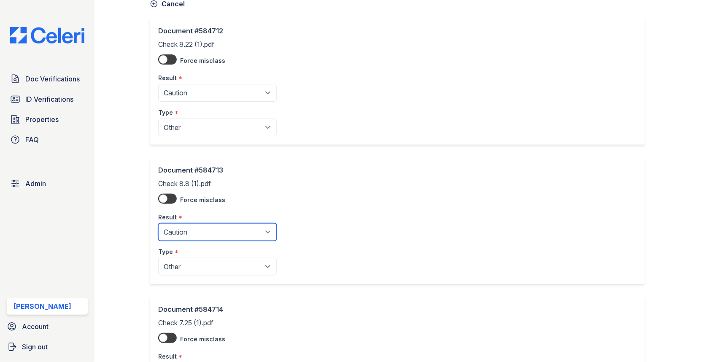
scroll to position [151, 0]
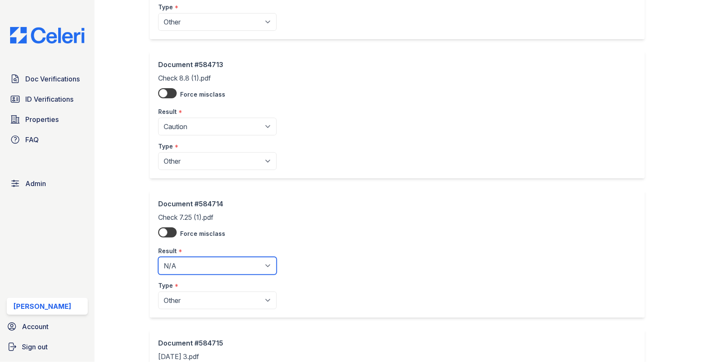
click at [196, 263] on select "Pending Sent Started Processing Pass Fail Caution Error N/A" at bounding box center [217, 266] width 118 height 18
select select "caution"
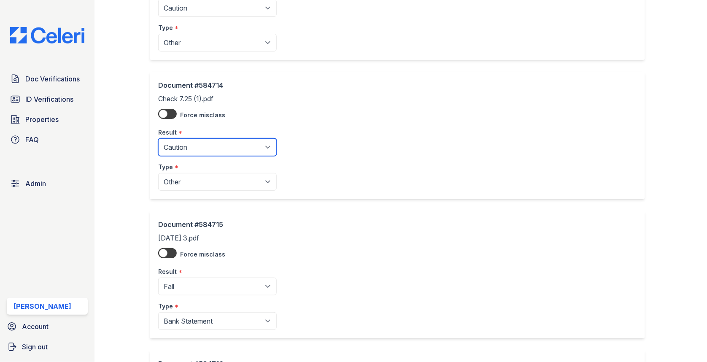
scroll to position [398, 0]
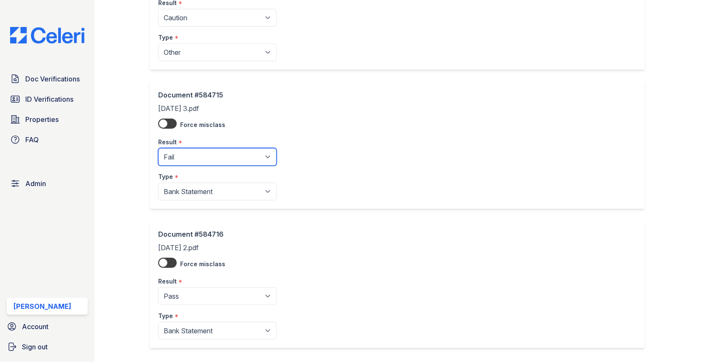
click at [200, 156] on select "Pending Sent Started Processing Pass Fail Caution Error N/A" at bounding box center [217, 157] width 118 height 18
select select "pass"
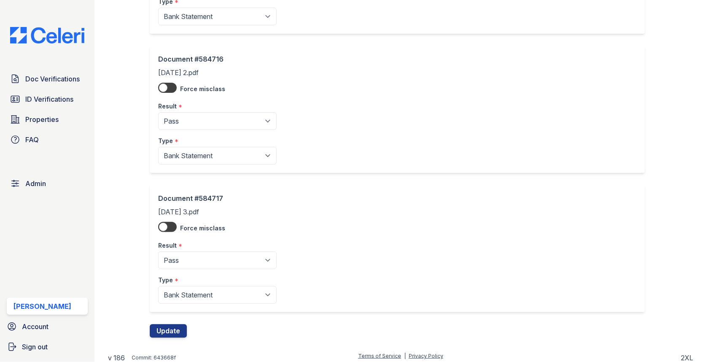
click at [170, 316] on div "Document #584717 July, 2025 3.pdf Force misclass Result * Pending Sent Started …" at bounding box center [401, 254] width 502 height 139
click at [168, 324] on button "Update" at bounding box center [168, 330] width 37 height 13
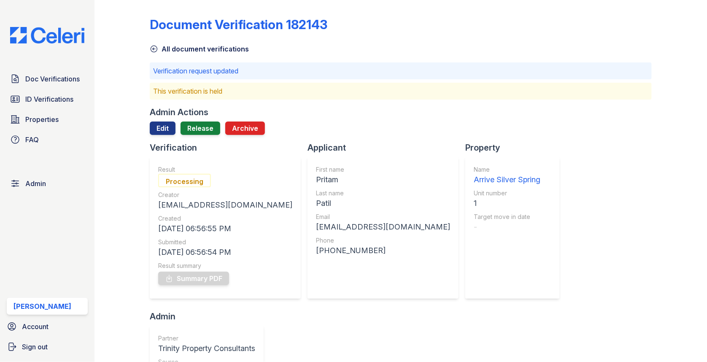
click at [192, 118] on div "Admin Actions Edit Release Archive" at bounding box center [401, 123] width 502 height 35
click at [192, 124] on link "Release" at bounding box center [200, 127] width 40 height 13
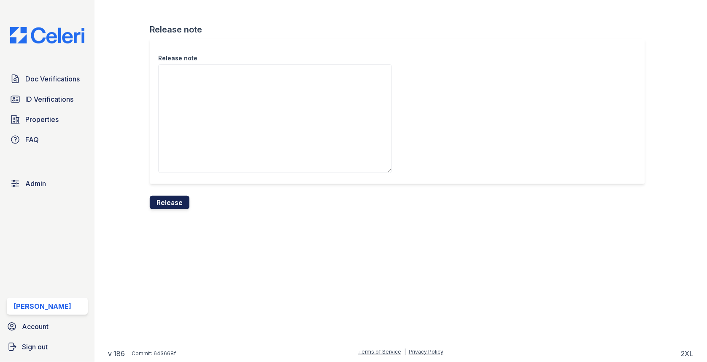
click at [167, 197] on button "Release" at bounding box center [170, 202] width 40 height 13
